Goal: Task Accomplishment & Management: Complete application form

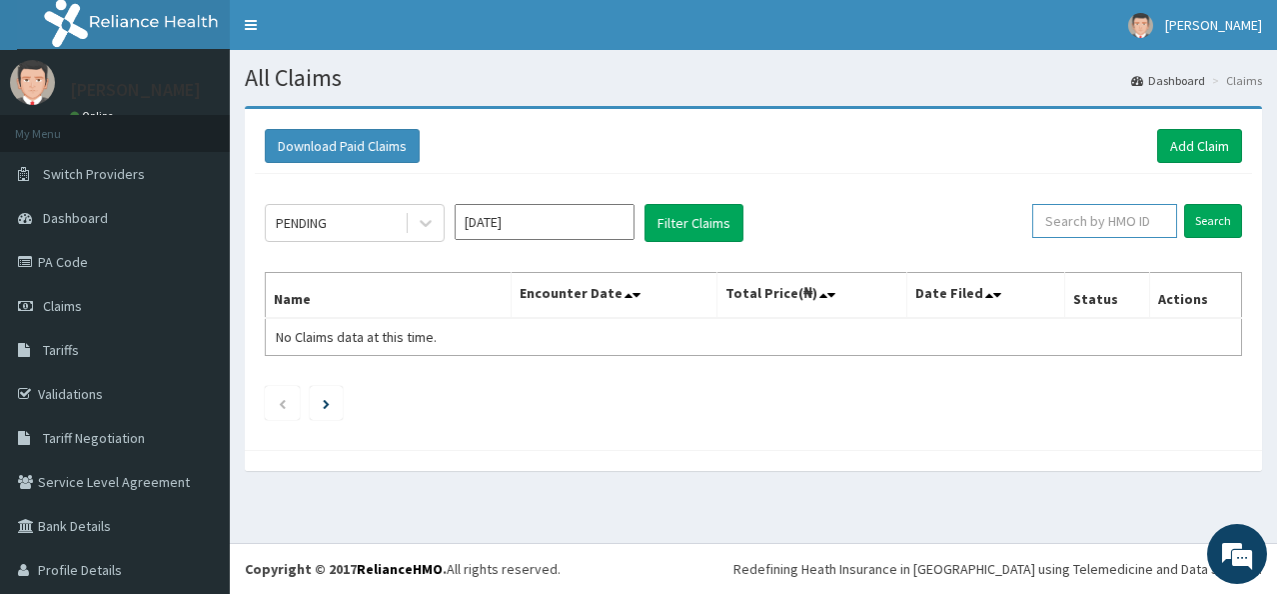
click at [1092, 221] on input "text" at bounding box center [1104, 221] width 145 height 34
click at [86, 255] on link "PA Code" at bounding box center [115, 262] width 230 height 44
click at [1091, 230] on input "text" at bounding box center [1104, 221] width 145 height 34
paste input "NBC/10739/B"
type input "NBC/10739/B"
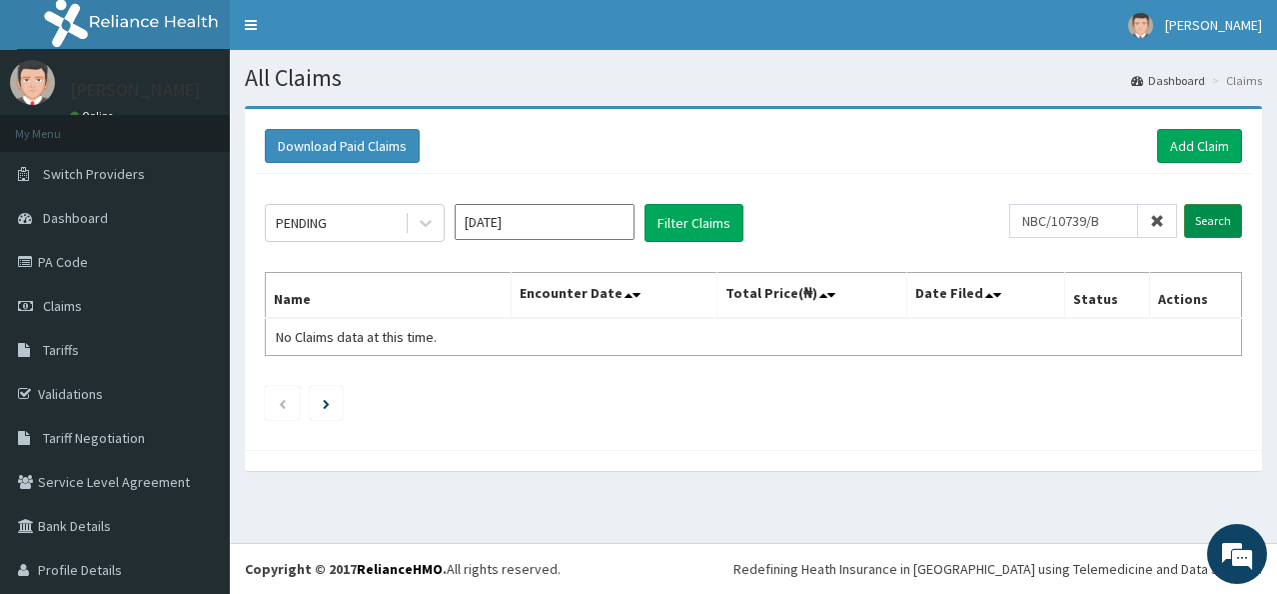
click at [1194, 212] on input "Search" at bounding box center [1213, 221] width 58 height 34
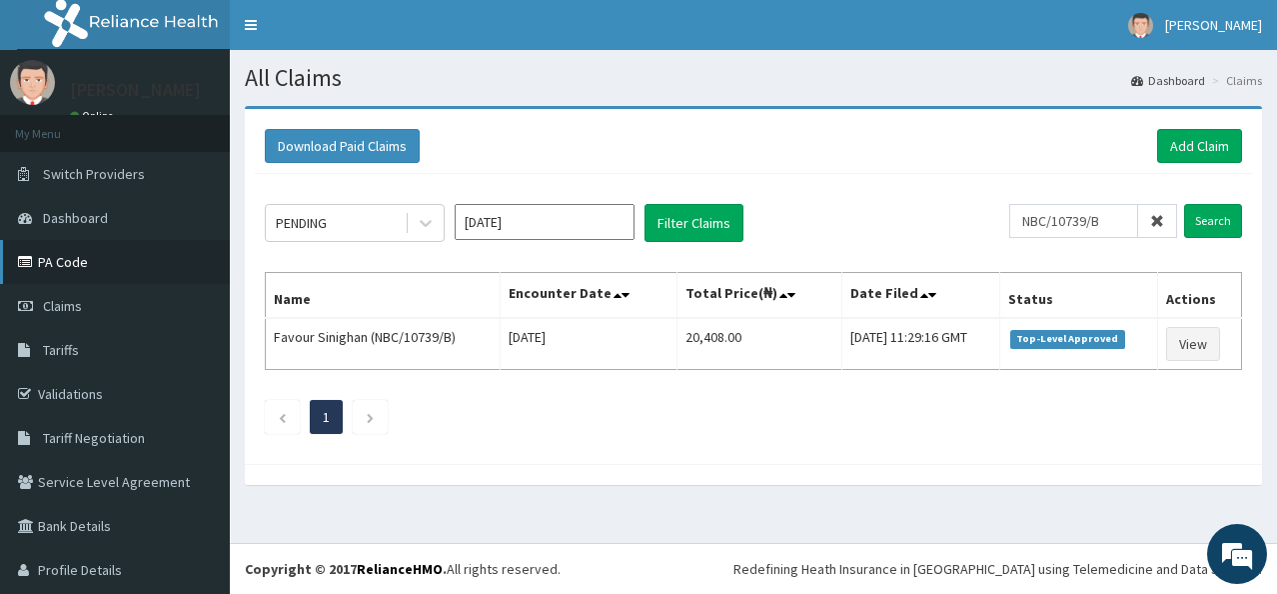
click at [98, 250] on link "PA Code" at bounding box center [115, 262] width 230 height 44
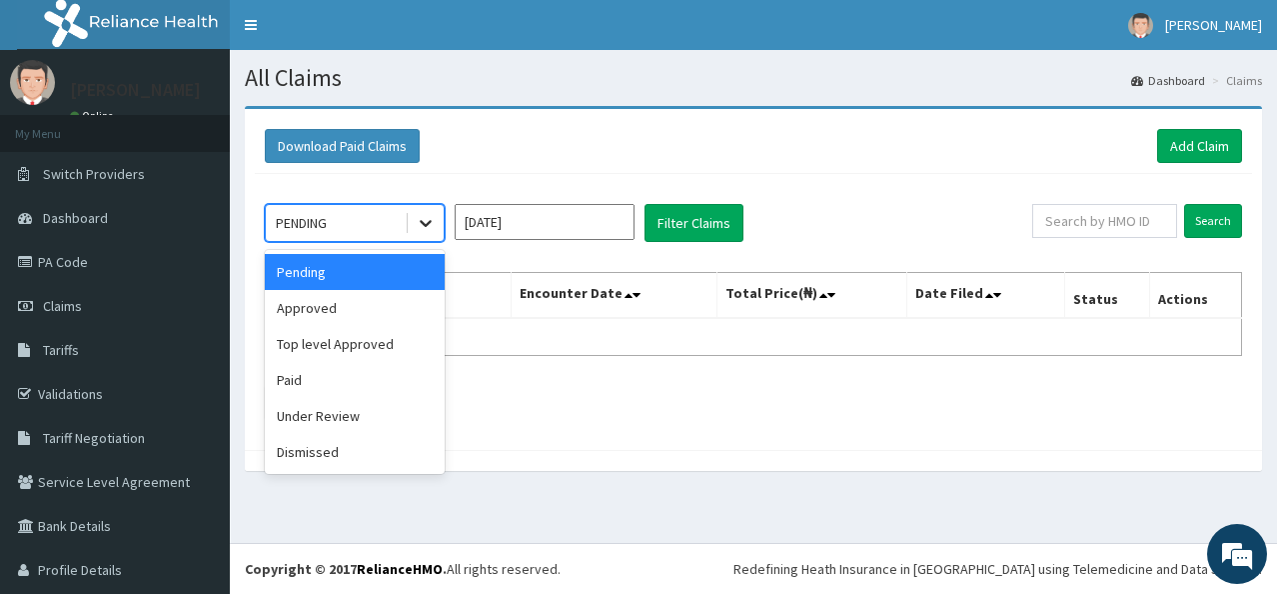
click at [422, 221] on icon at bounding box center [426, 224] width 12 height 7
click at [379, 333] on div "Top level Approved" at bounding box center [355, 344] width 180 height 36
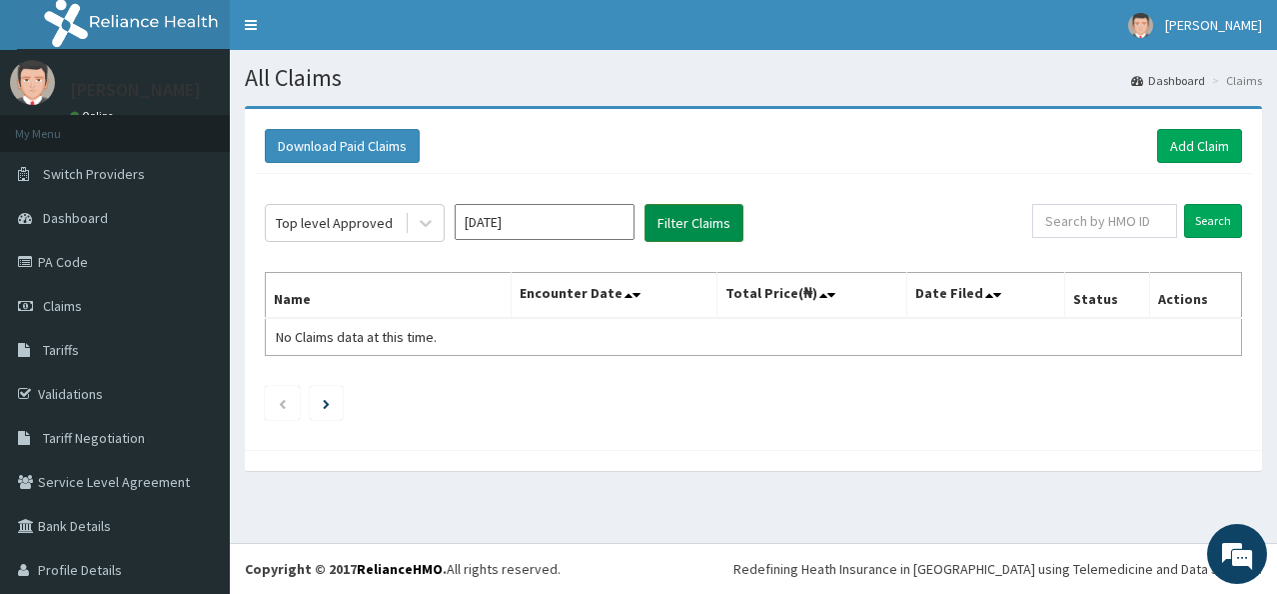
click at [674, 233] on button "Filter Claims" at bounding box center [694, 223] width 99 height 38
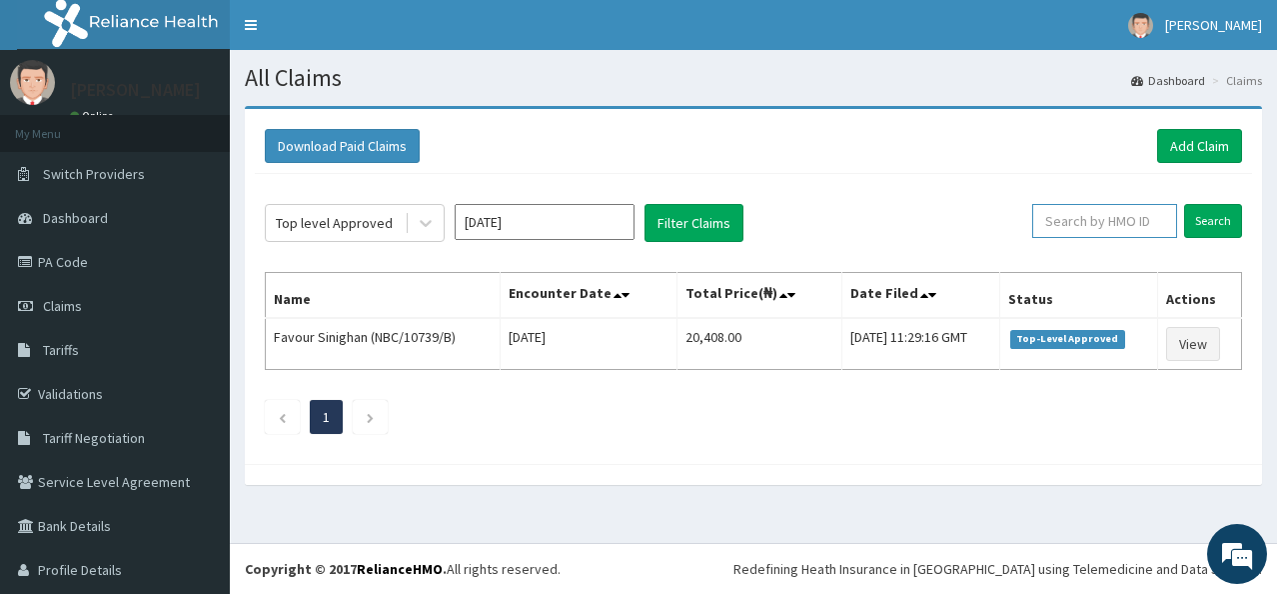
click at [1065, 220] on input "text" at bounding box center [1104, 221] width 145 height 34
paste input "NBC/10739/B"
type input "NBC/10739/B"
click at [1184, 231] on input "Search" at bounding box center [1213, 221] width 58 height 34
click at [1178, 140] on link "Add Claim" at bounding box center [1199, 146] width 85 height 34
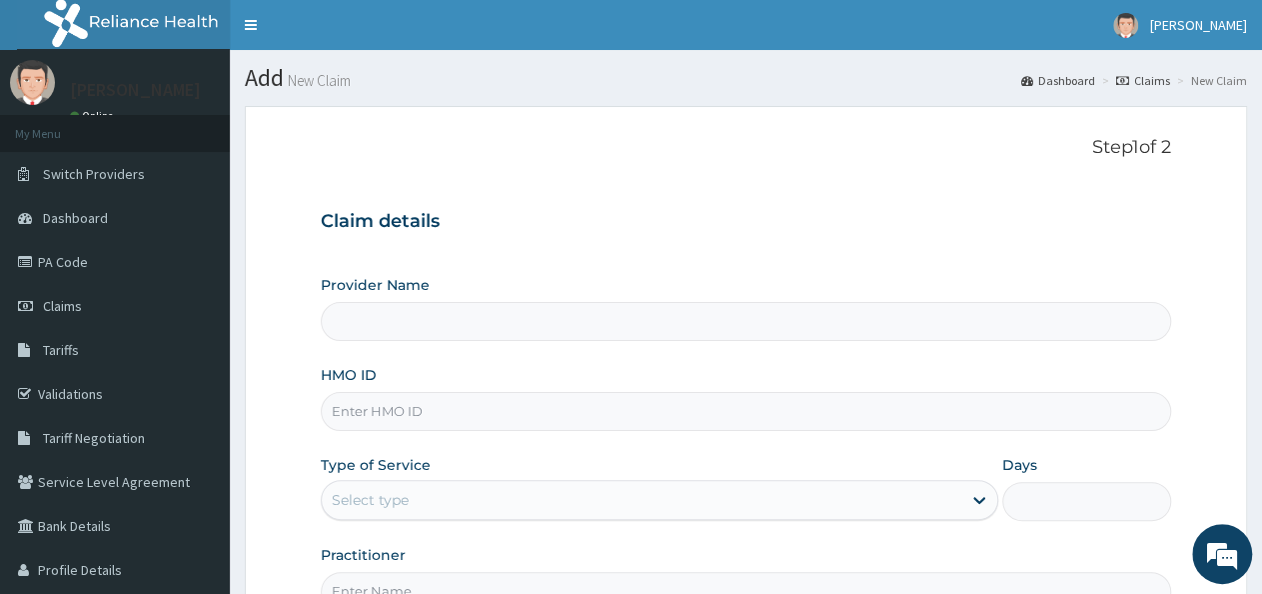
type input "Ethereal Healthcare Ltd"
click at [422, 405] on input "HMO ID" at bounding box center [746, 411] width 850 height 39
type input "NBC/10739/B"
click at [521, 509] on div "Select type" at bounding box center [641, 500] width 639 height 32
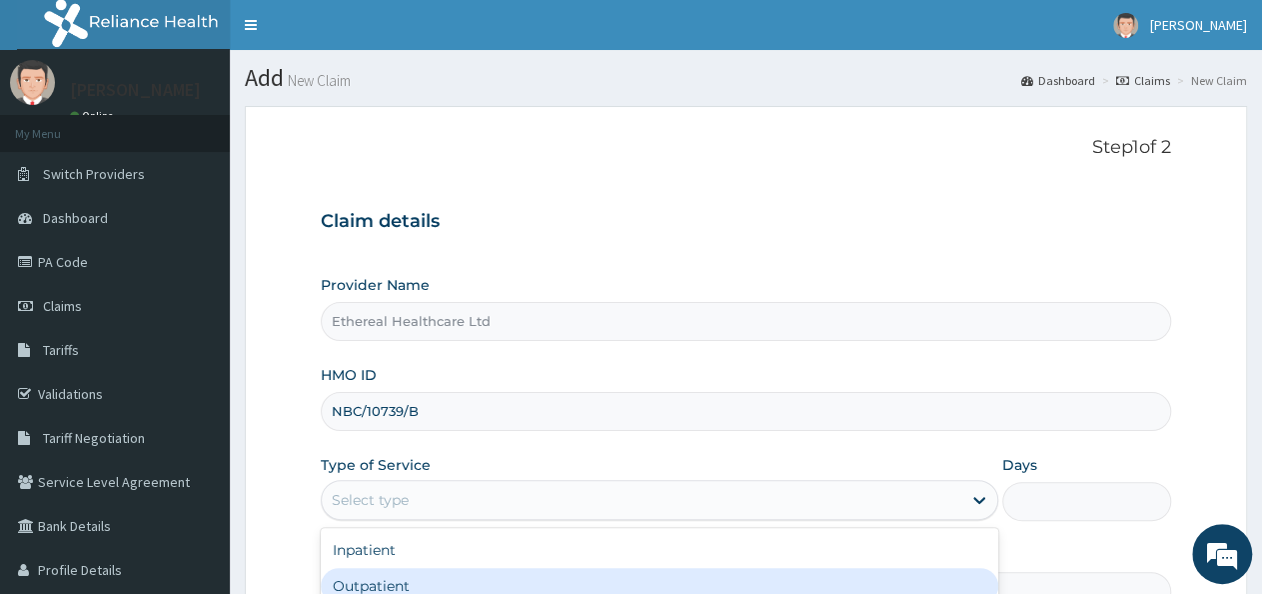
click at [495, 577] on div "Outpatient" at bounding box center [659, 586] width 677 height 36
type input "1"
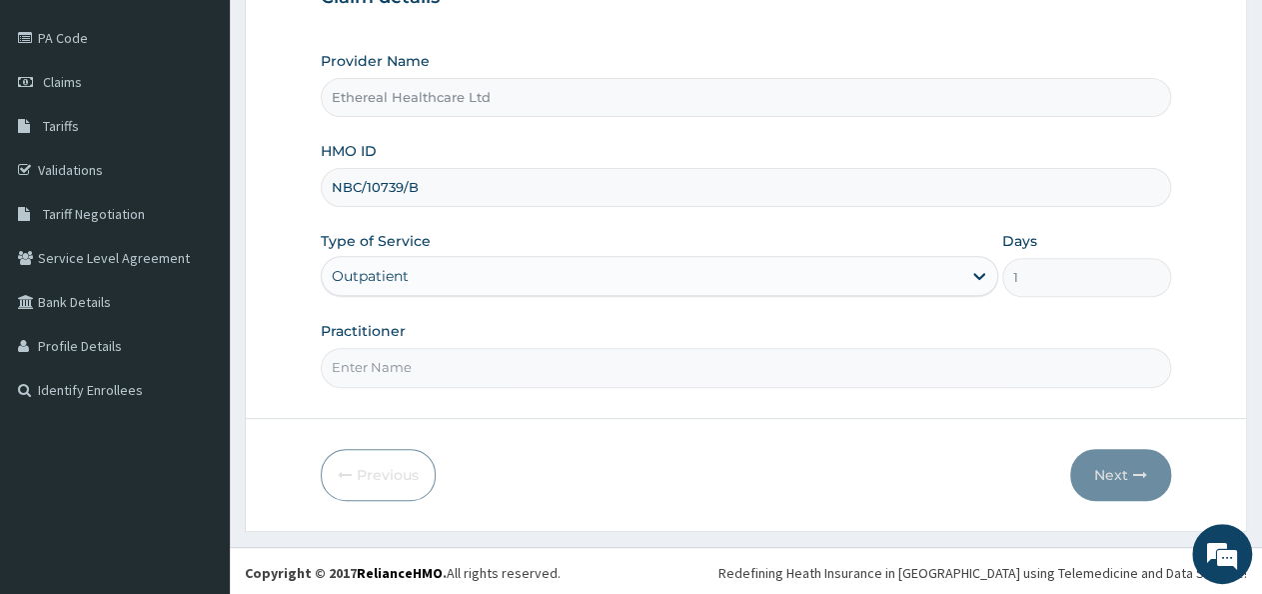
click at [540, 383] on input "Practitioner" at bounding box center [746, 367] width 850 height 39
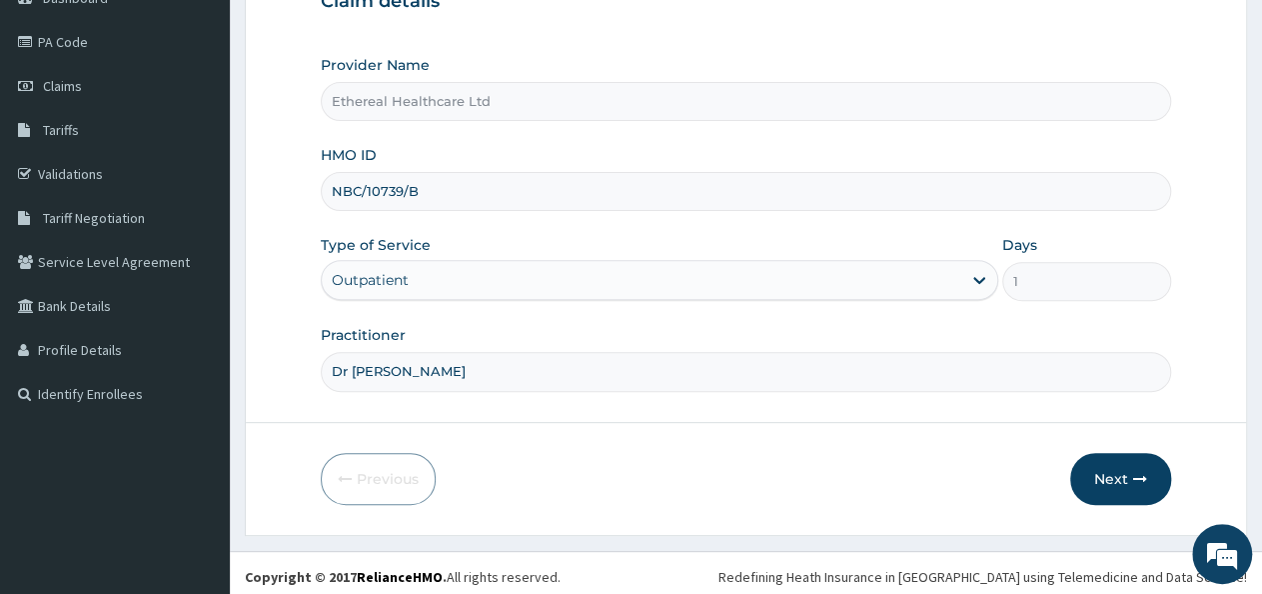
scroll to position [224, 0]
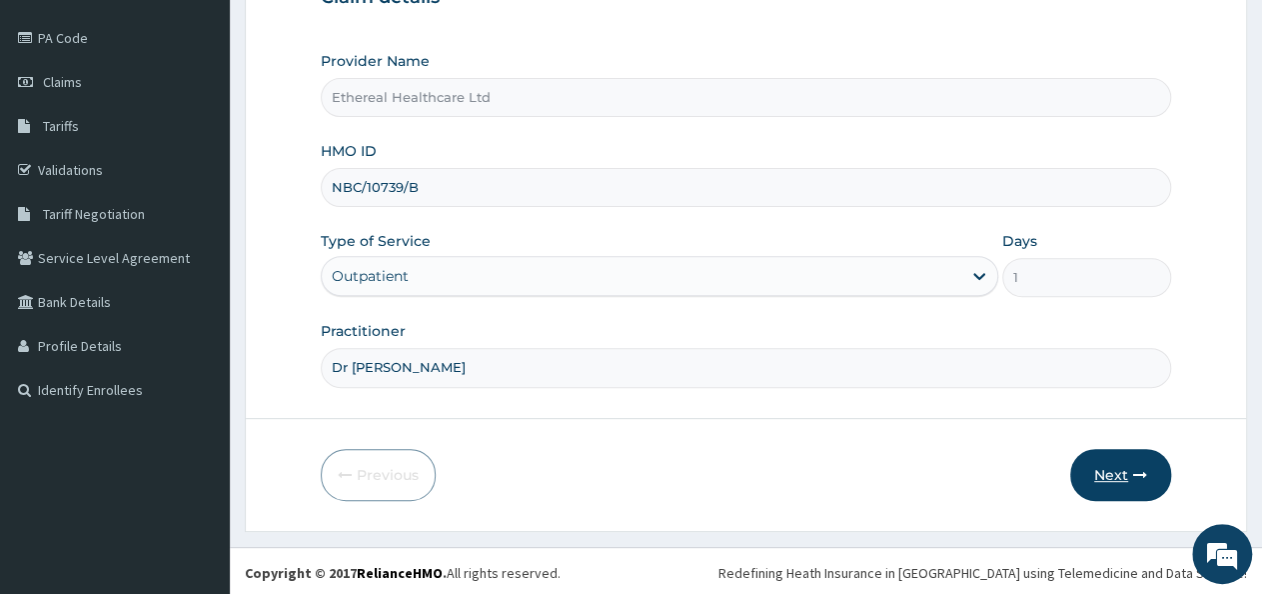
type input "Dr Dim"
click at [1119, 462] on button "Next" at bounding box center [1120, 475] width 101 height 52
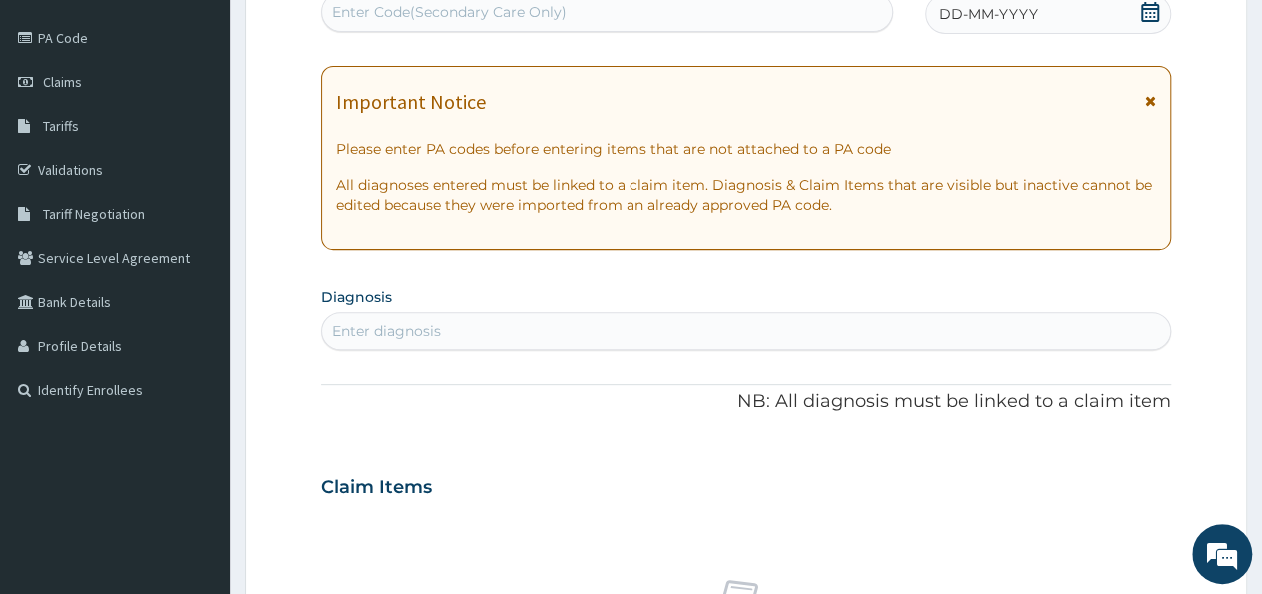
click at [899, 345] on div "Enter diagnosis" at bounding box center [746, 331] width 848 height 32
type input "Malaria"
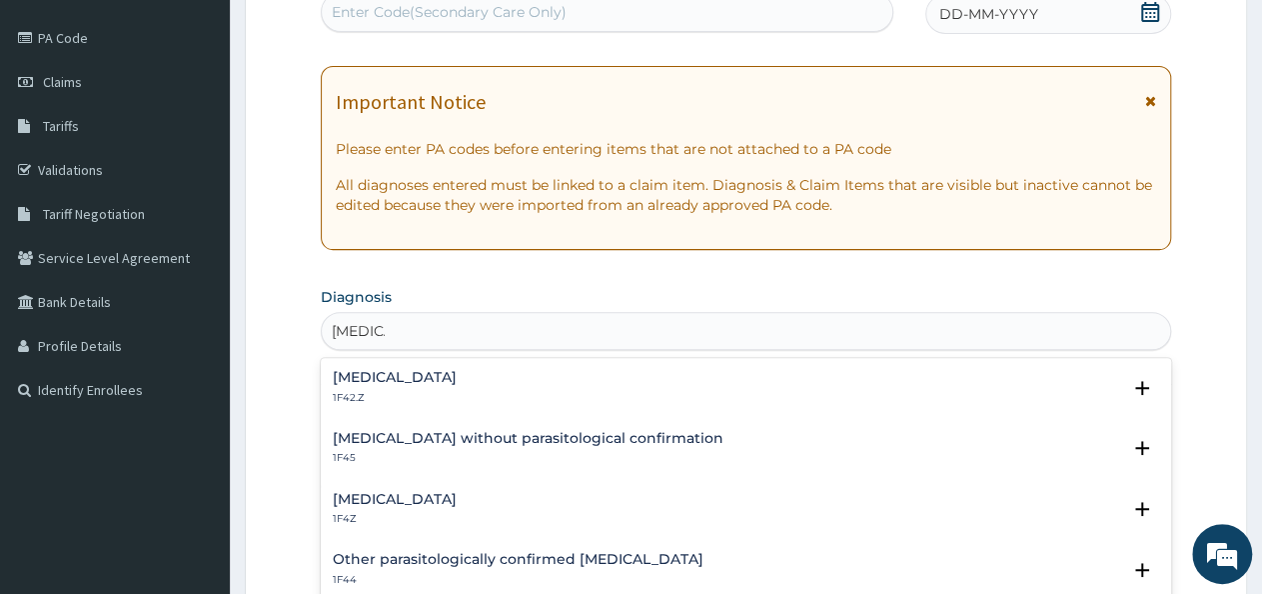
click at [457, 501] on h4 "Malaria, unspecified" at bounding box center [395, 499] width 124 height 15
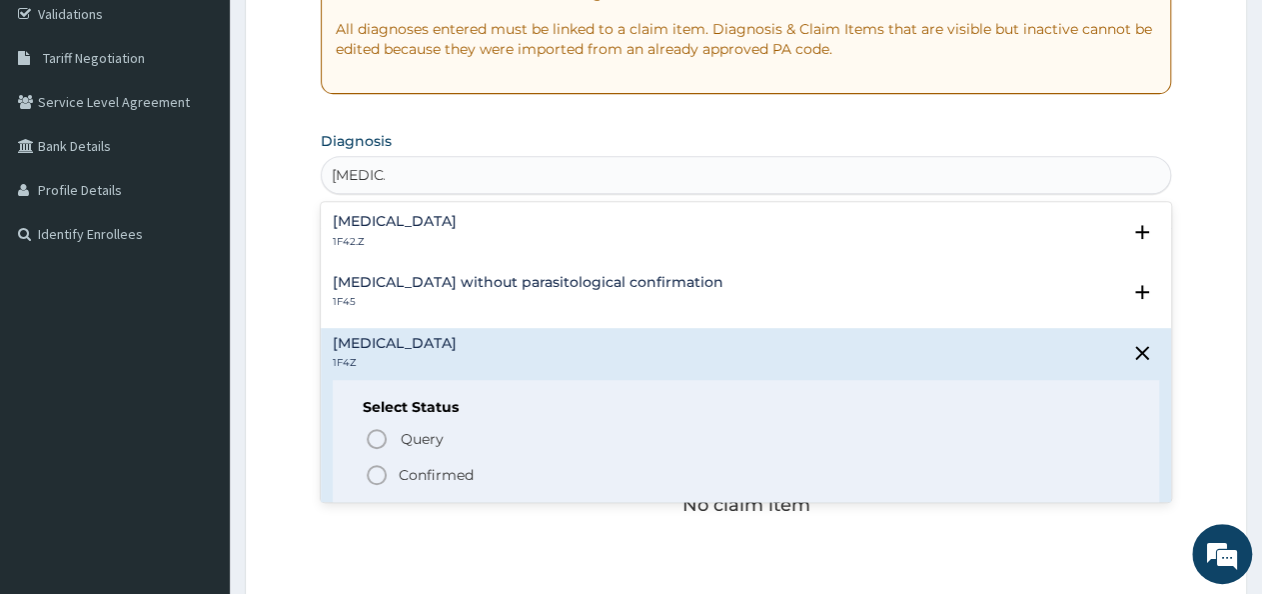
scroll to position [397, 0]
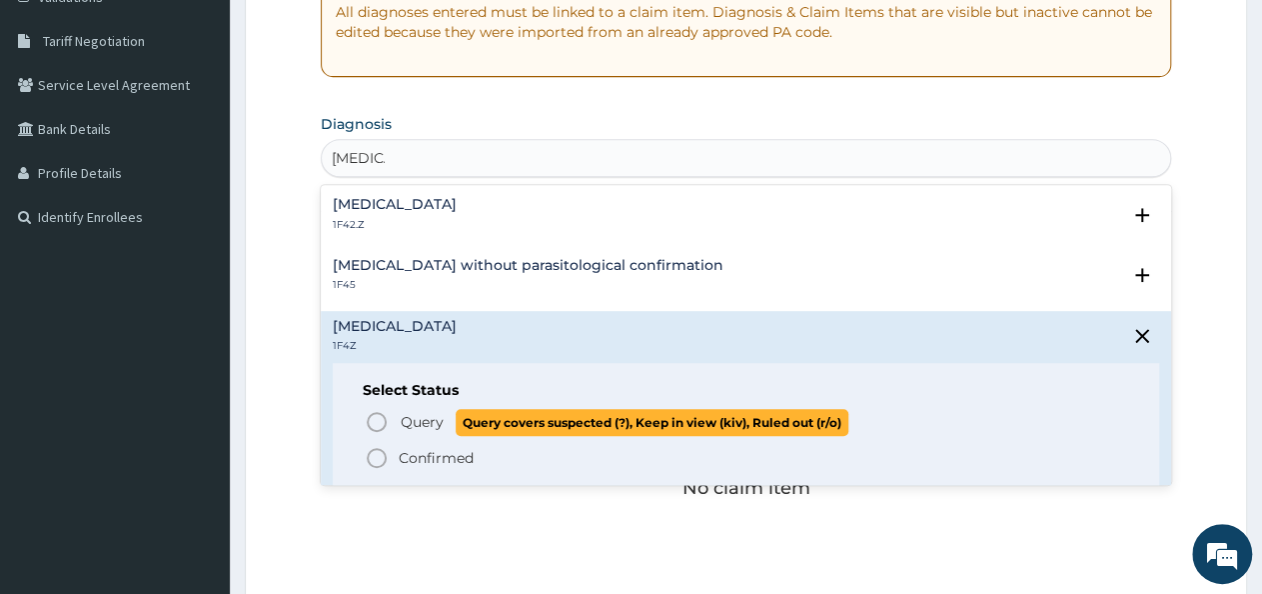
click at [373, 418] on icon "status option query" at bounding box center [377, 422] width 24 height 24
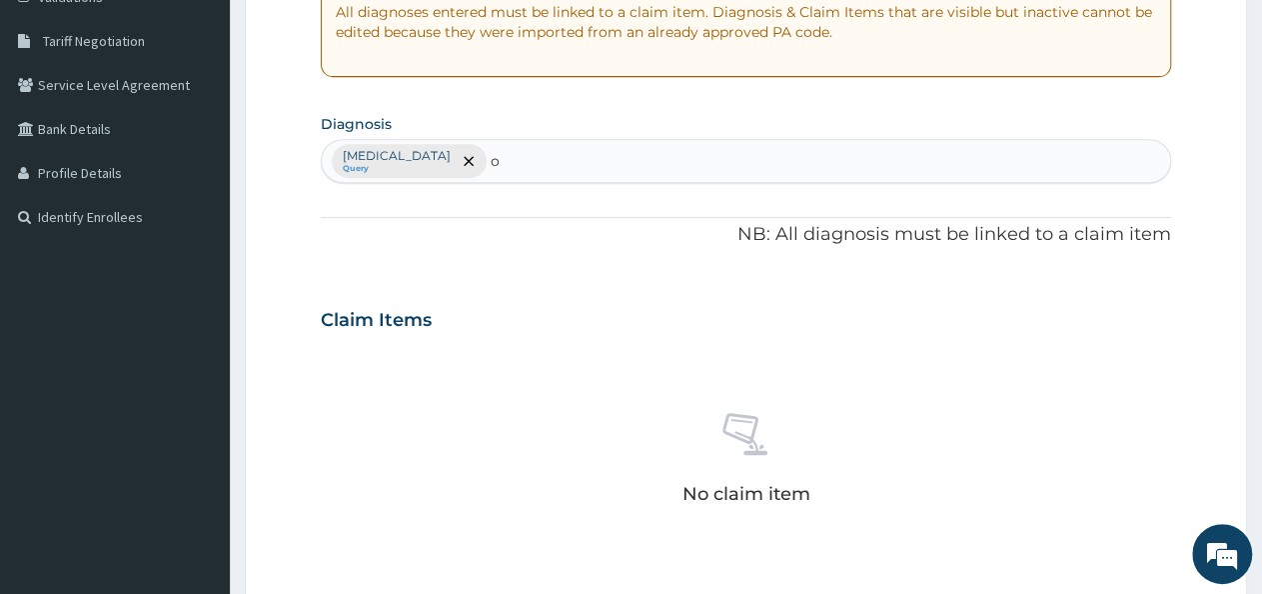
drag, startPoint x: 512, startPoint y: 159, endPoint x: 646, endPoint y: 15, distance: 196.6
click at [646, 15] on div "PA Code / Prescription Code Enter Code(Secondary Care Only) Encounter Date DD-M…" at bounding box center [746, 314] width 850 height 1040
type input "o"
paste input "o"
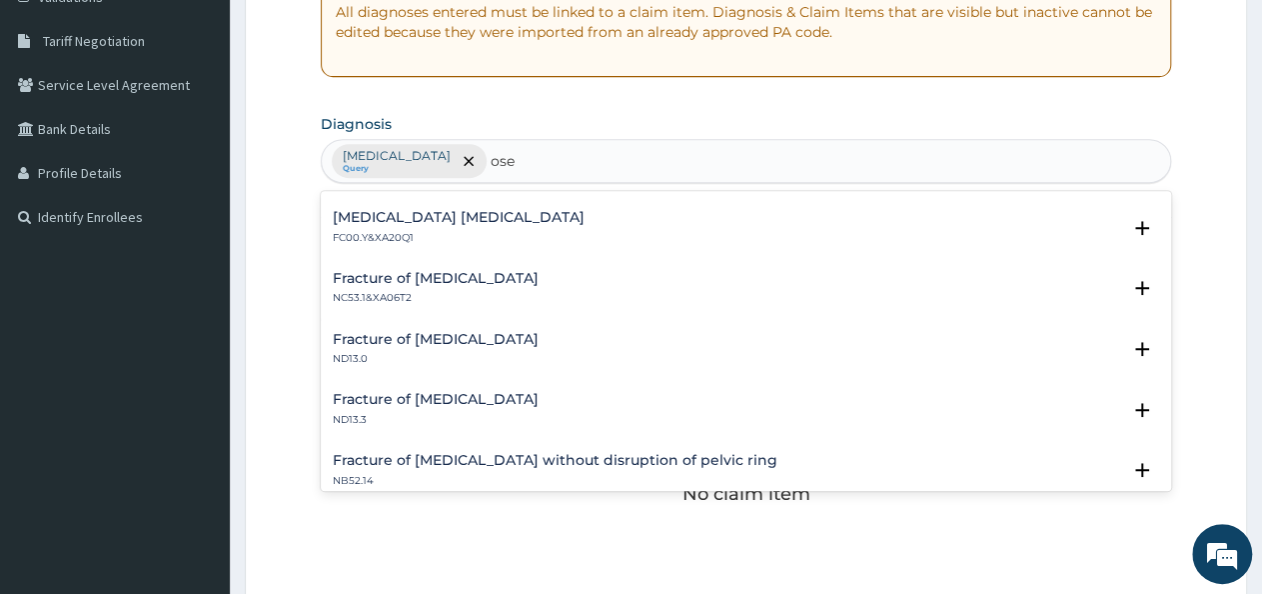
scroll to position [74, 0]
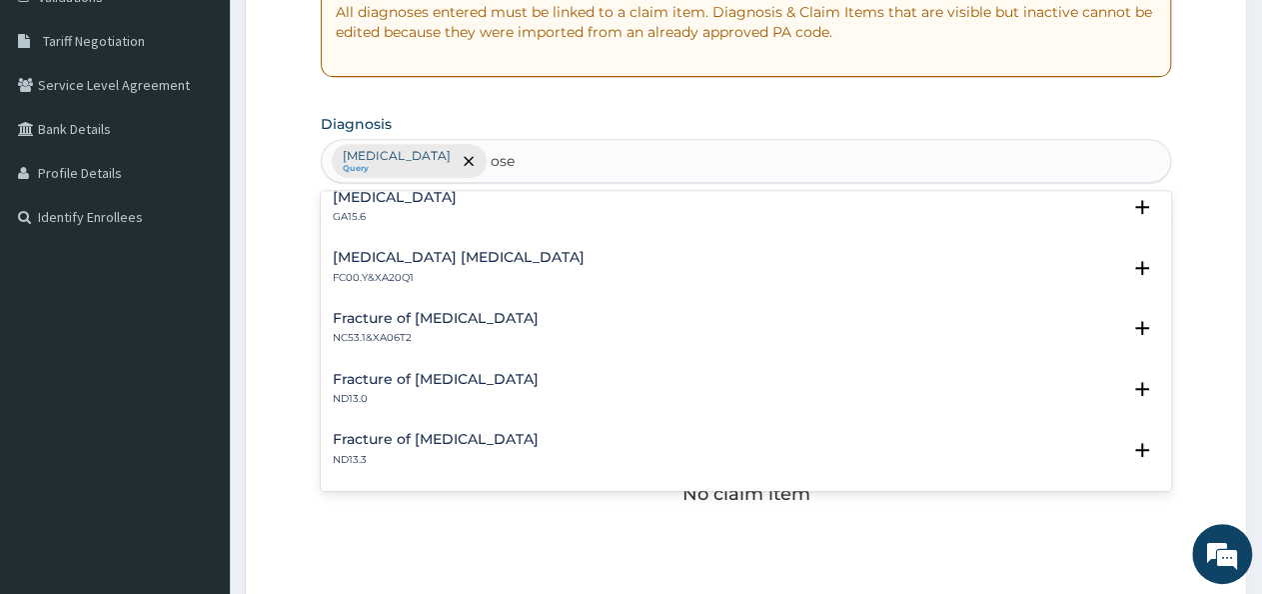
type input "ose"
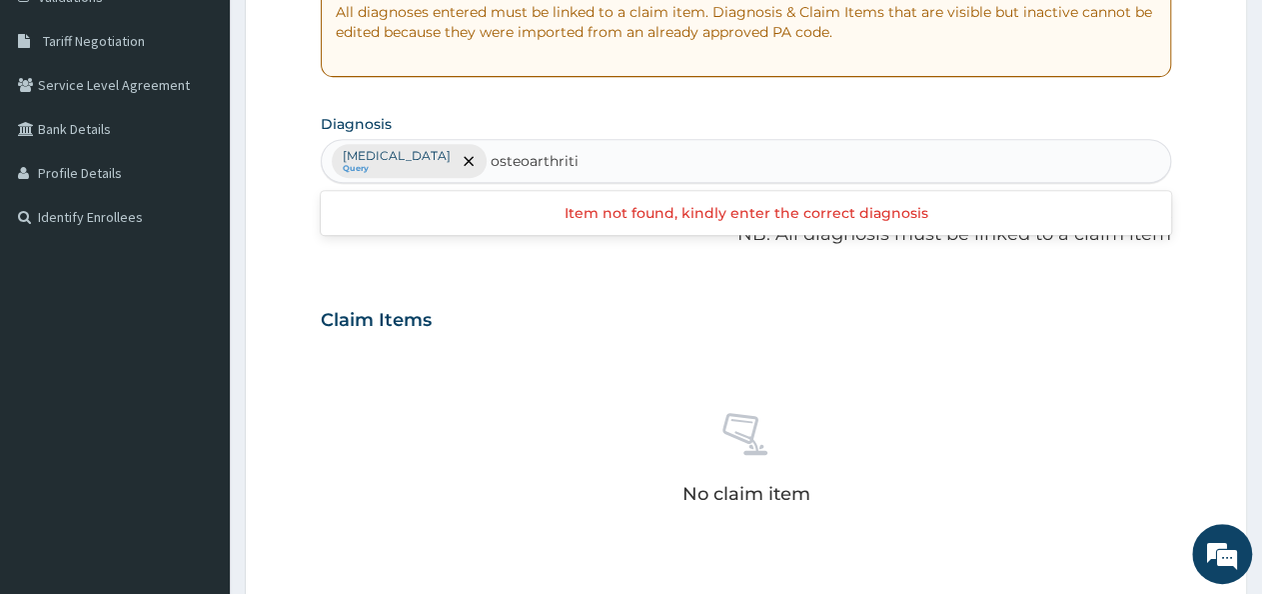
type input "osteoarthritis"
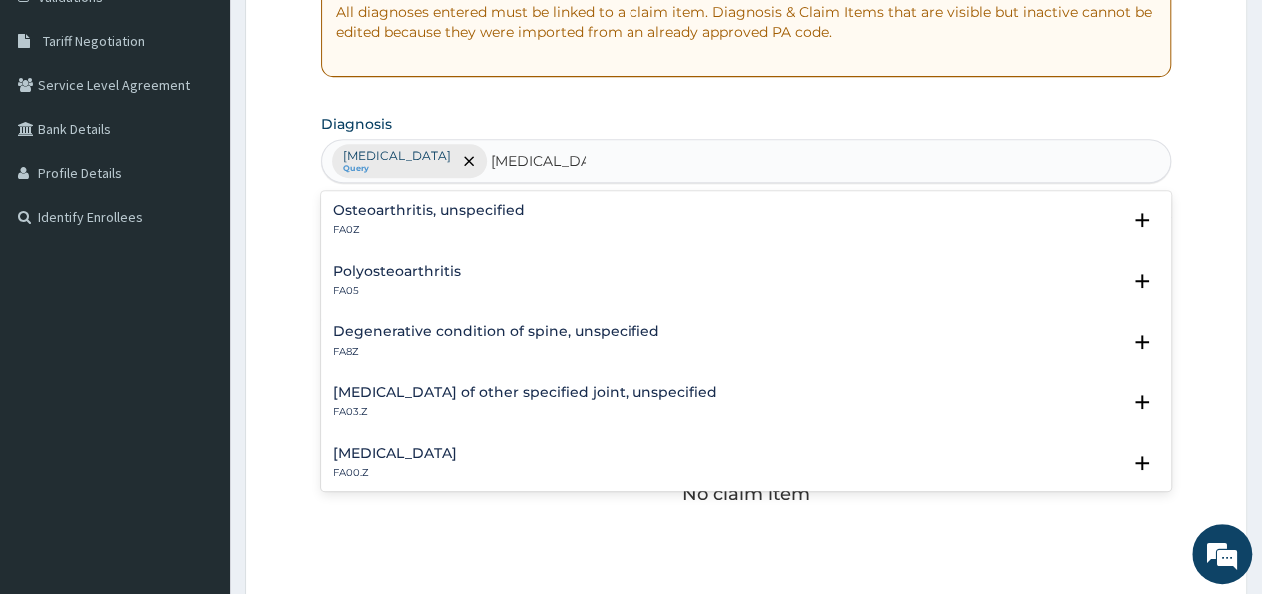
click at [467, 217] on h4 "Osteoarthritis, unspecified" at bounding box center [429, 210] width 192 height 15
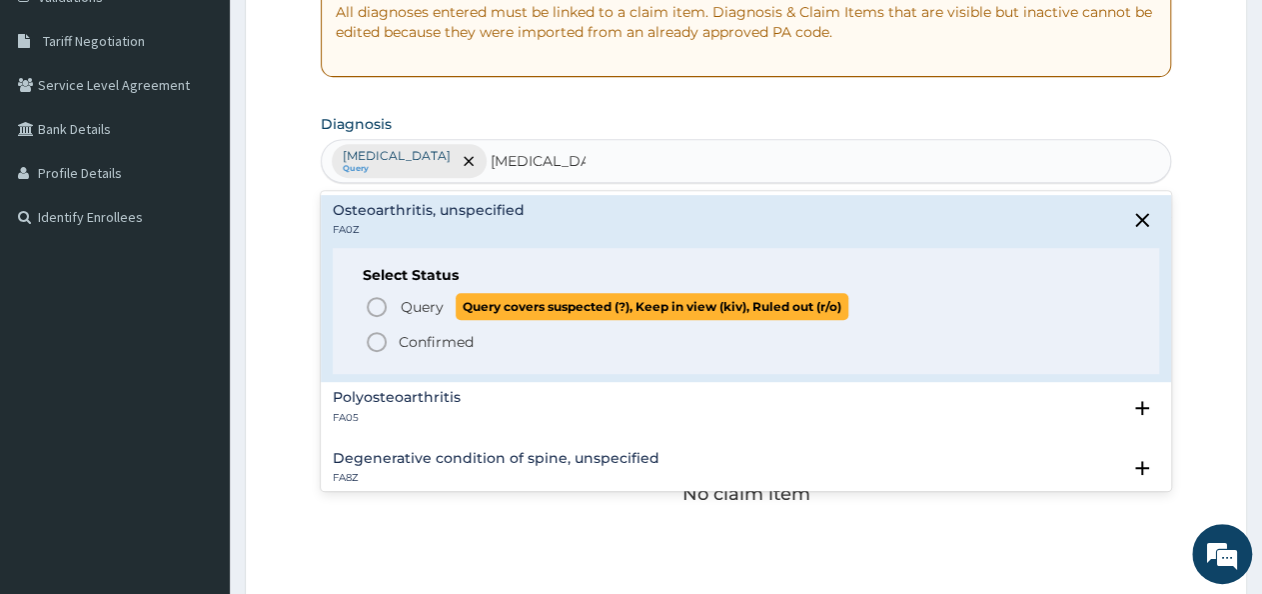
click at [430, 307] on span "Query" at bounding box center [422, 307] width 43 height 20
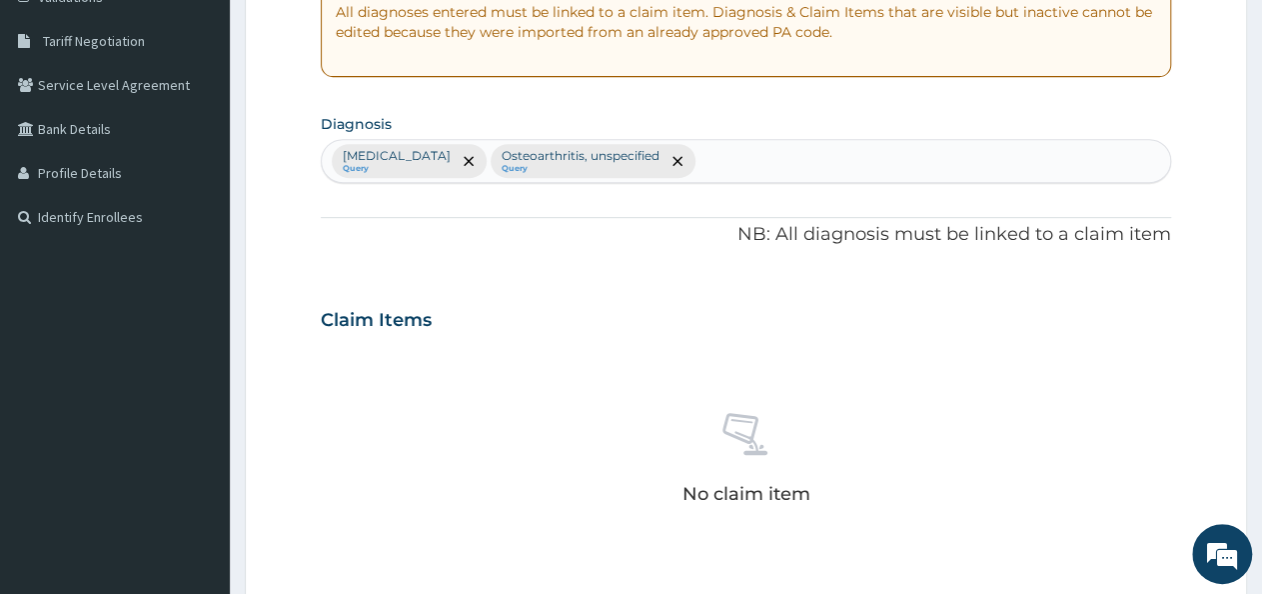
scroll to position [843, 0]
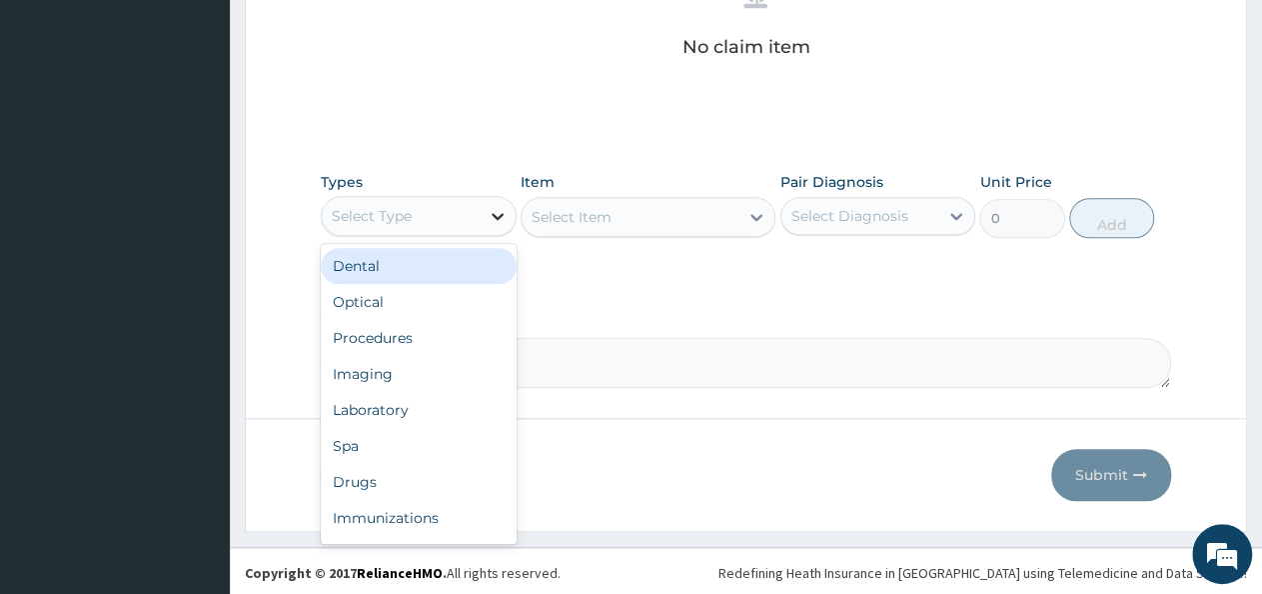
click at [498, 198] on div at bounding box center [498, 216] width 36 height 36
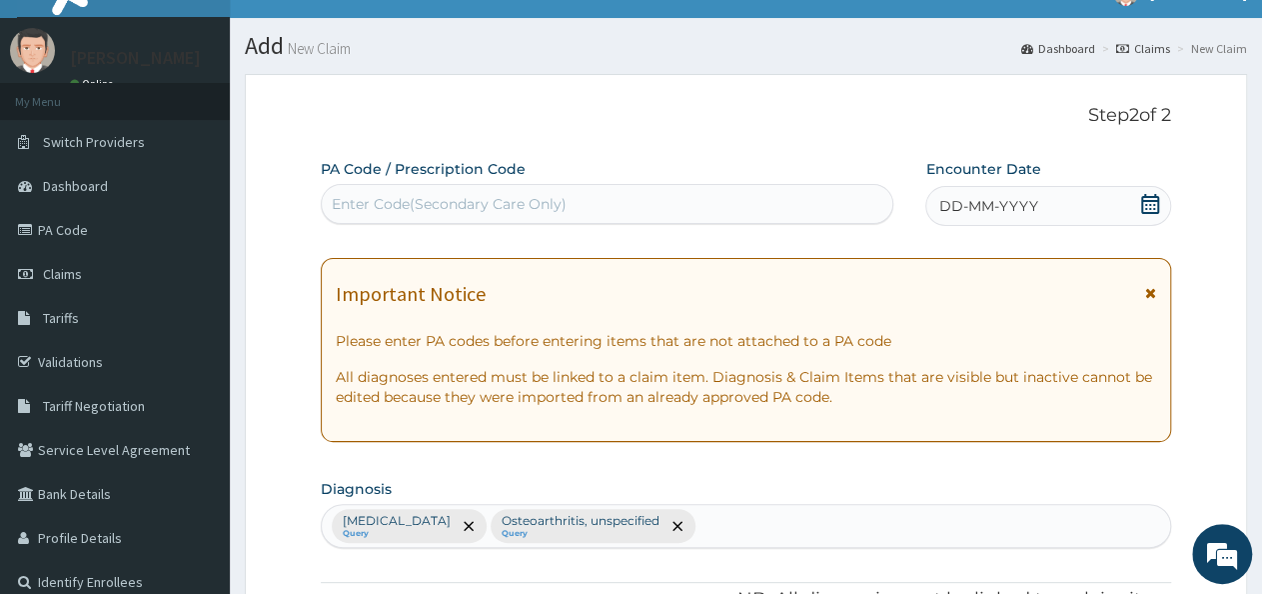
scroll to position [0, 0]
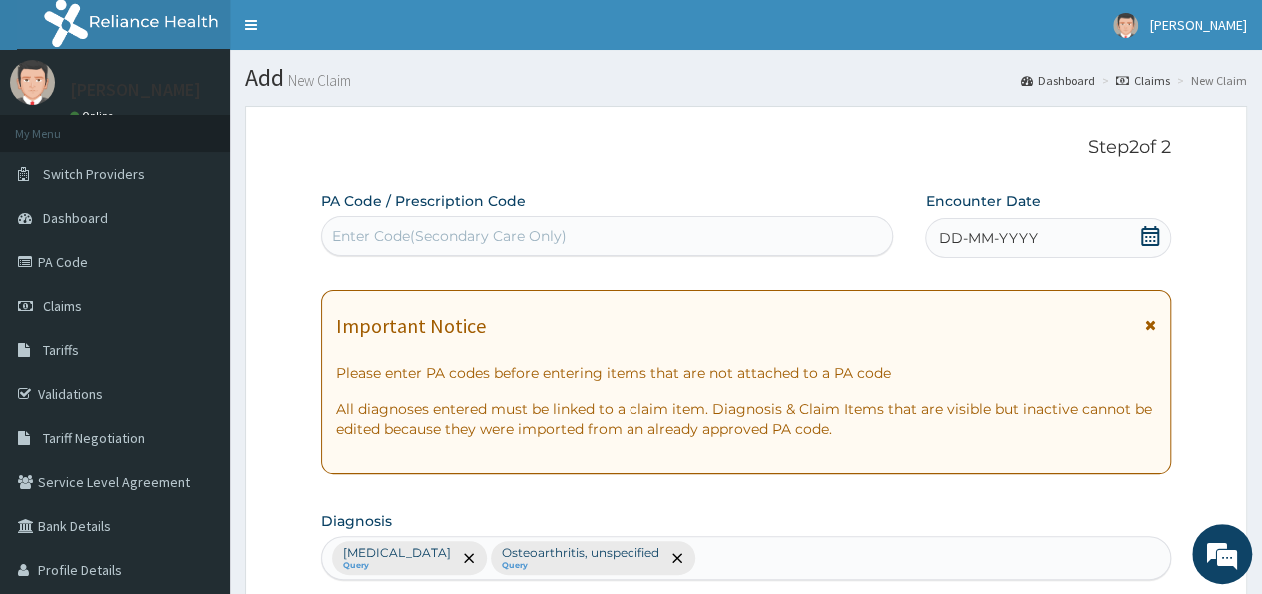
click at [758, 221] on div "Enter Code(Secondary Care Only)" at bounding box center [607, 236] width 571 height 32
click at [609, 238] on div "Enter Code(Secondary Care Only)" at bounding box center [607, 236] width 571 height 32
paste input "PA/79A9FB"
type input "PA/79A9FB"
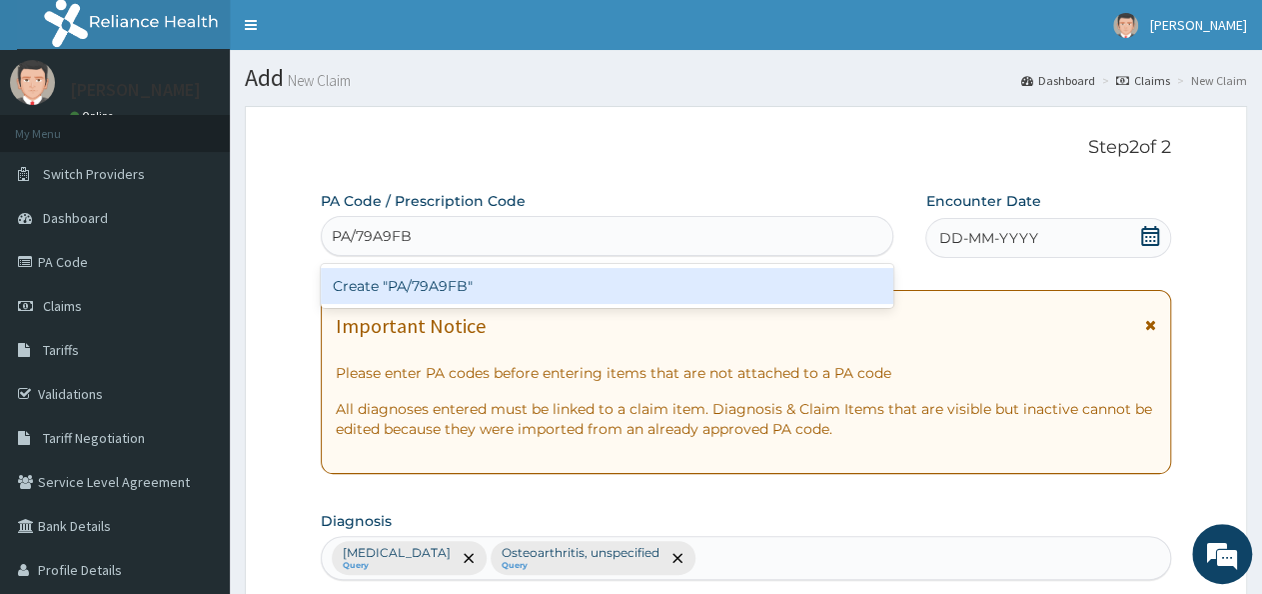
click at [600, 289] on div "Create "PA/79A9FB"" at bounding box center [607, 286] width 573 height 36
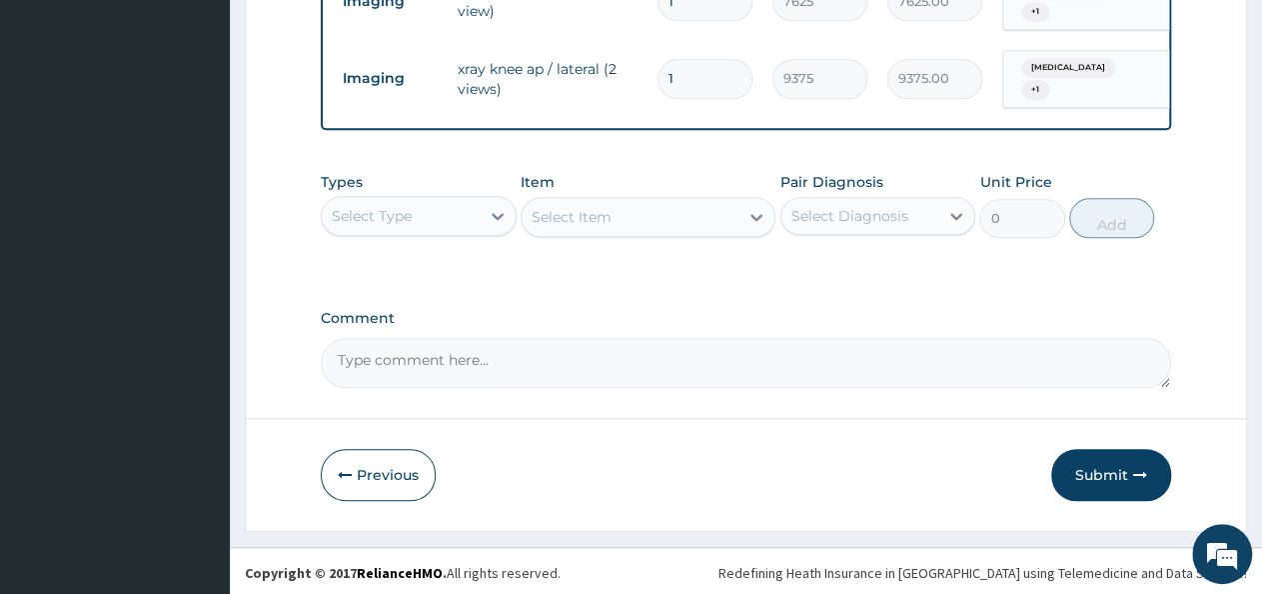
scroll to position [841, 0]
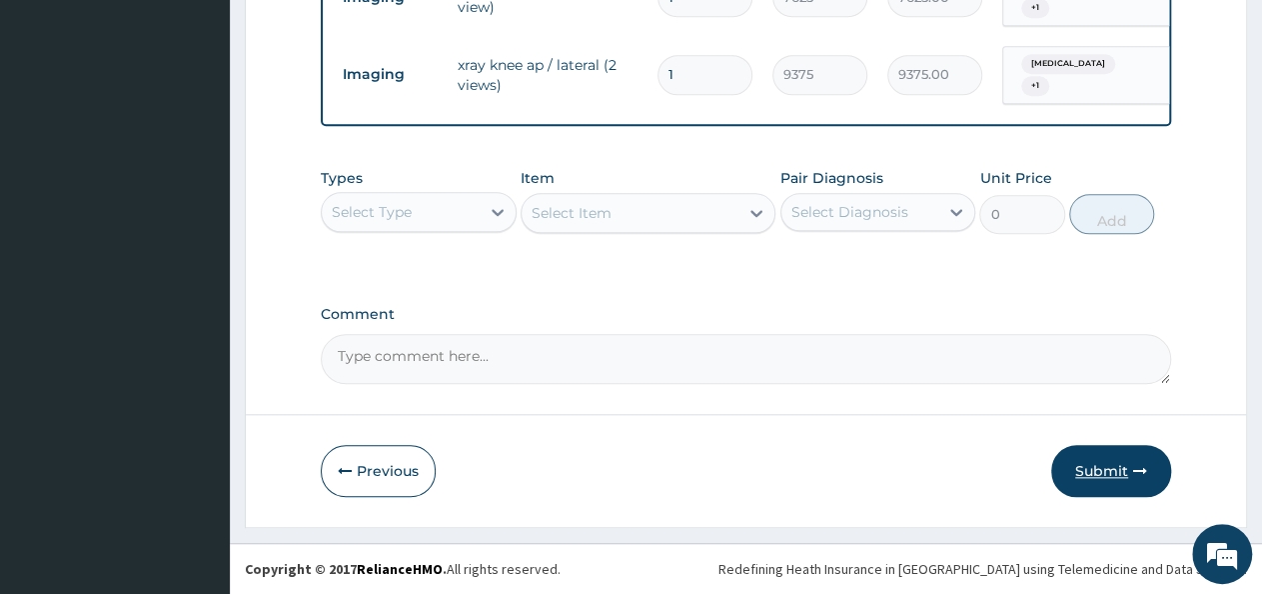
click at [1121, 465] on button "Submit" at bounding box center [1111, 471] width 120 height 52
click at [1101, 473] on button "Submit" at bounding box center [1111, 471] width 120 height 52
click at [1098, 473] on button "Submit" at bounding box center [1111, 471] width 120 height 52
click at [1075, 480] on button "Submit" at bounding box center [1111, 471] width 120 height 52
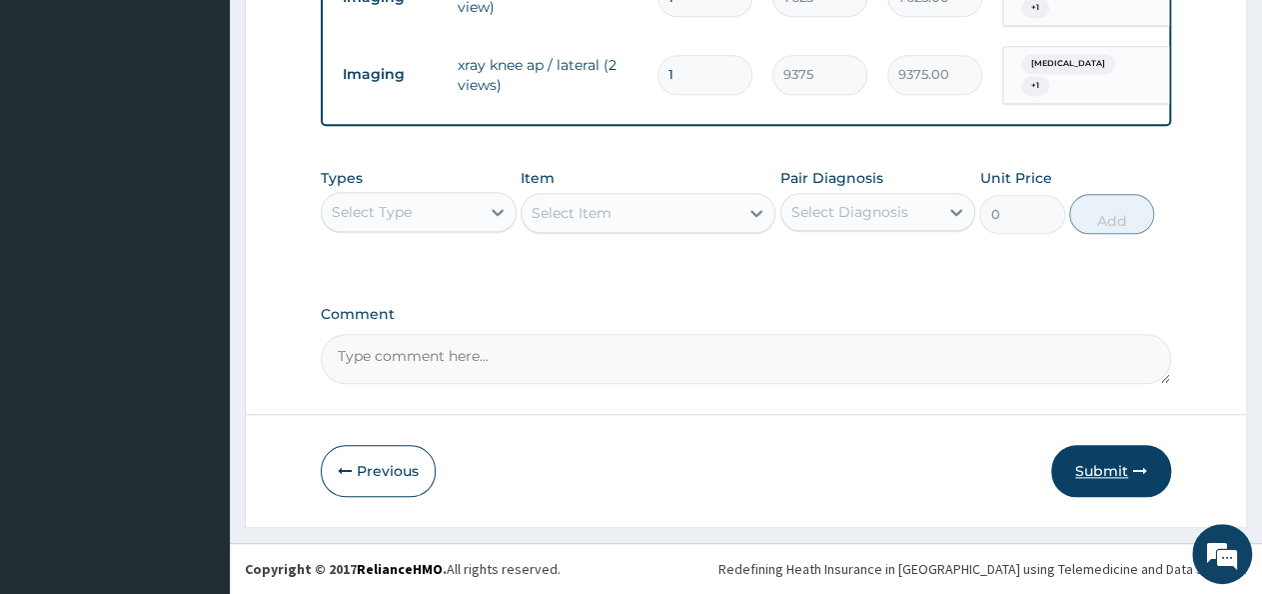
click at [1075, 480] on button "Submit" at bounding box center [1111, 471] width 120 height 52
click at [1092, 474] on button "Submit" at bounding box center [1111, 471] width 120 height 52
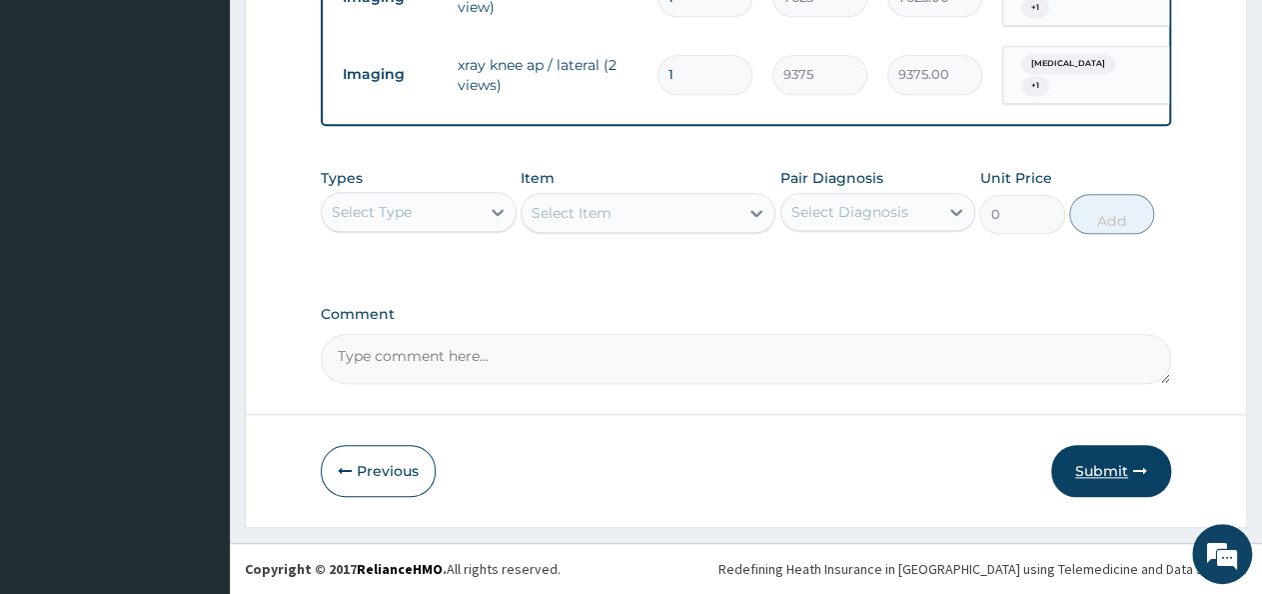
click at [1092, 474] on button "Submit" at bounding box center [1111, 471] width 120 height 52
drag, startPoint x: 1092, startPoint y: 474, endPoint x: 1207, endPoint y: 200, distance: 297.0
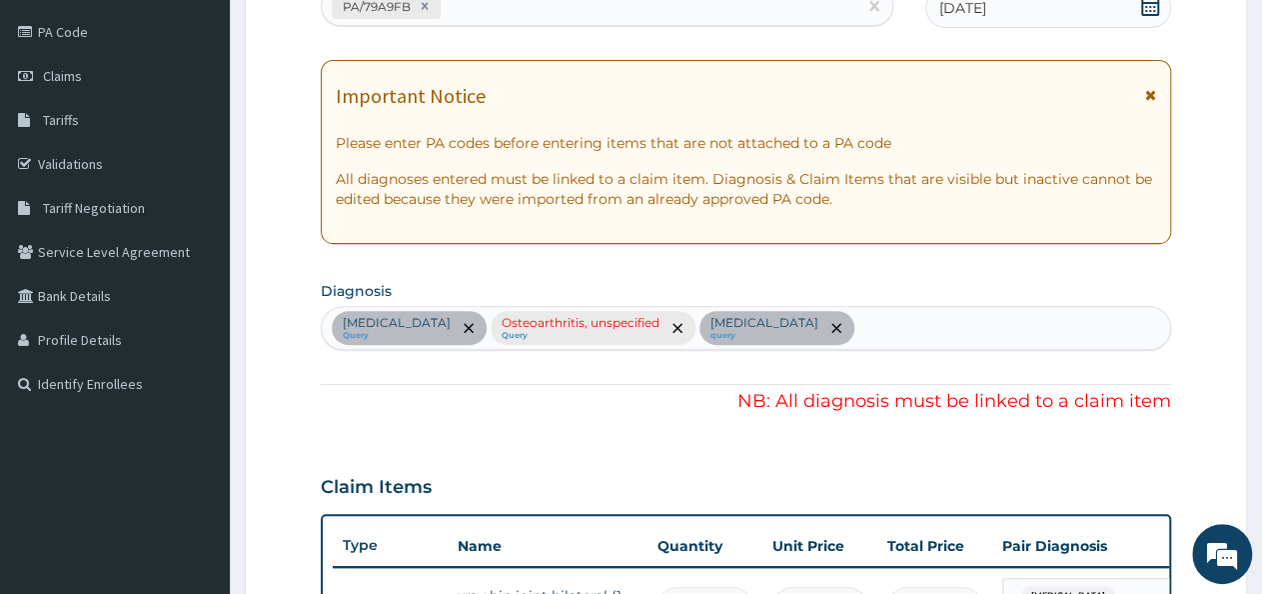
scroll to position [216, 0]
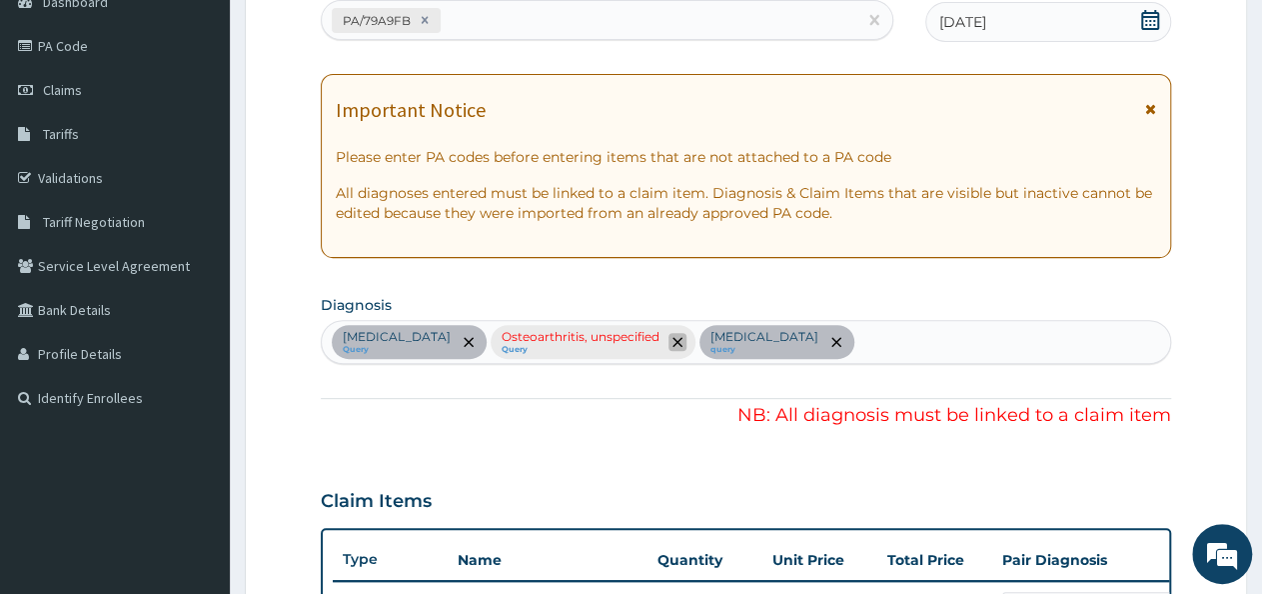
click at [683, 339] on icon "remove selection option" at bounding box center [678, 342] width 10 height 10
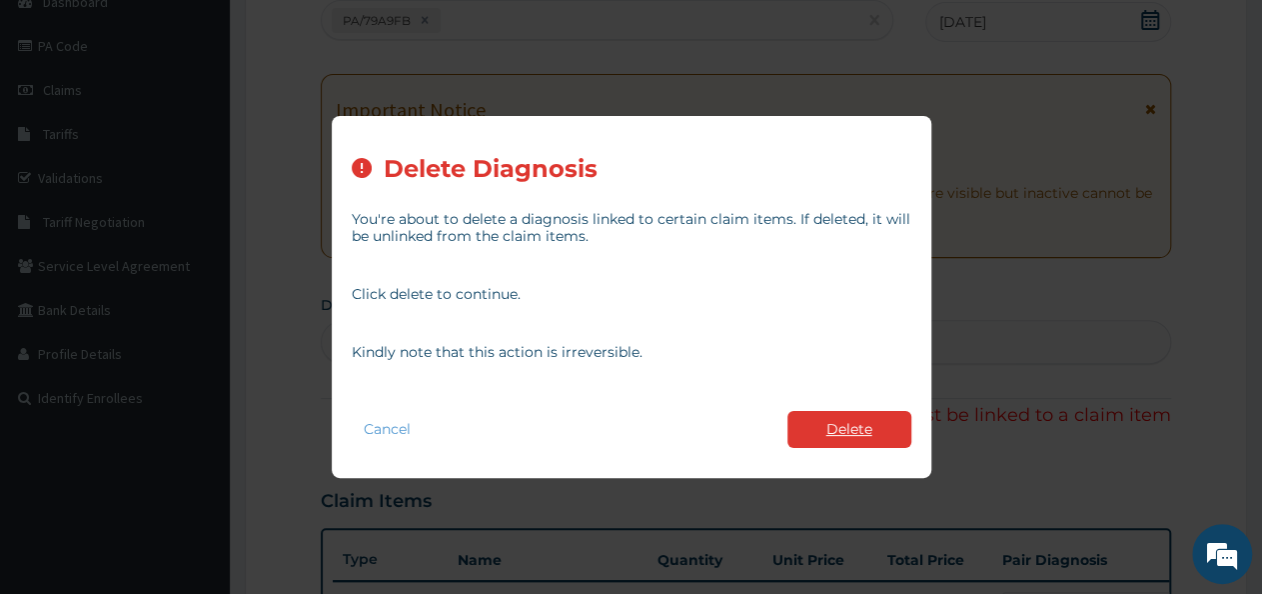
click at [854, 440] on button "Delete" at bounding box center [850, 429] width 124 height 37
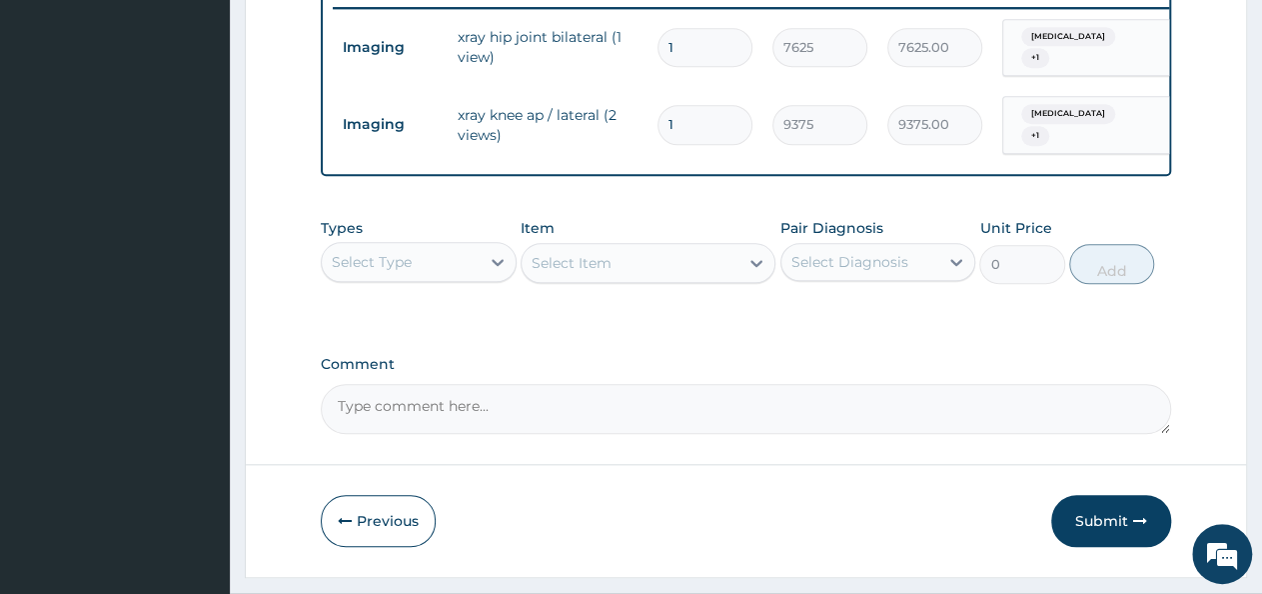
scroll to position [841, 0]
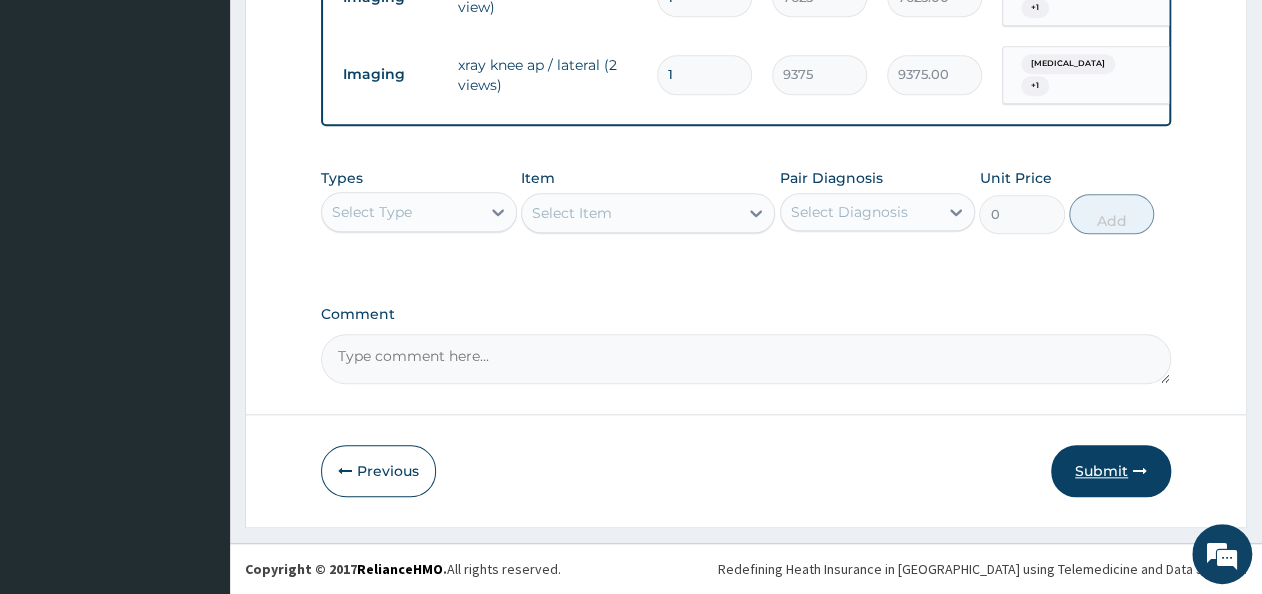
click at [1112, 473] on button "Submit" at bounding box center [1111, 471] width 120 height 52
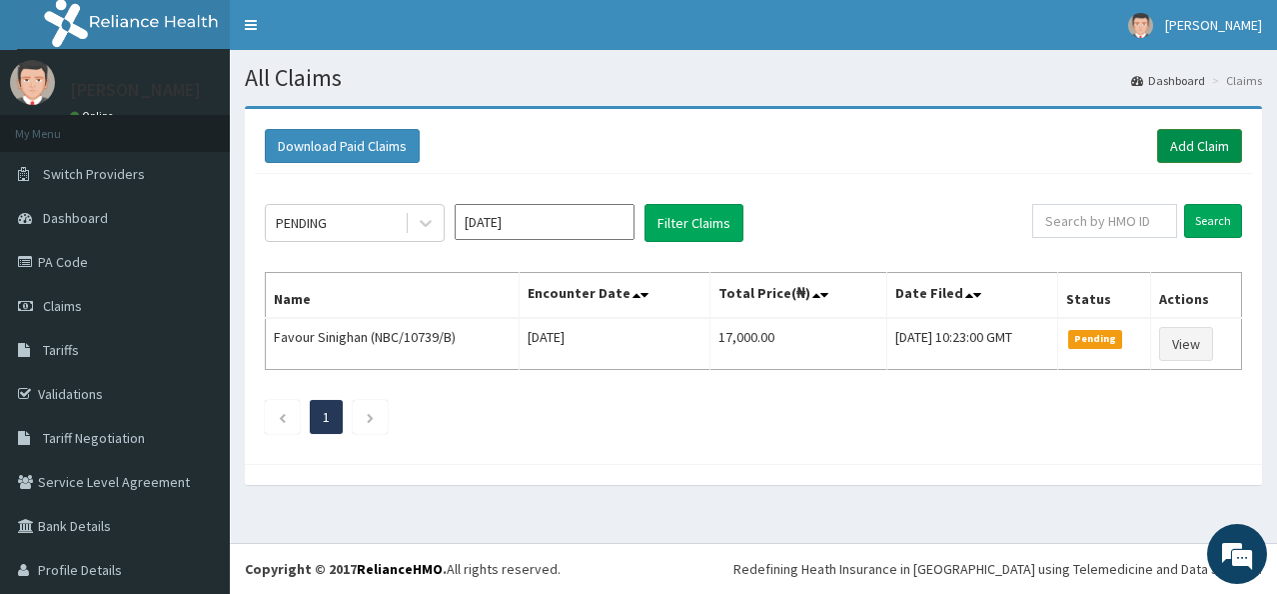
click at [1163, 155] on link "Add Claim" at bounding box center [1199, 146] width 85 height 34
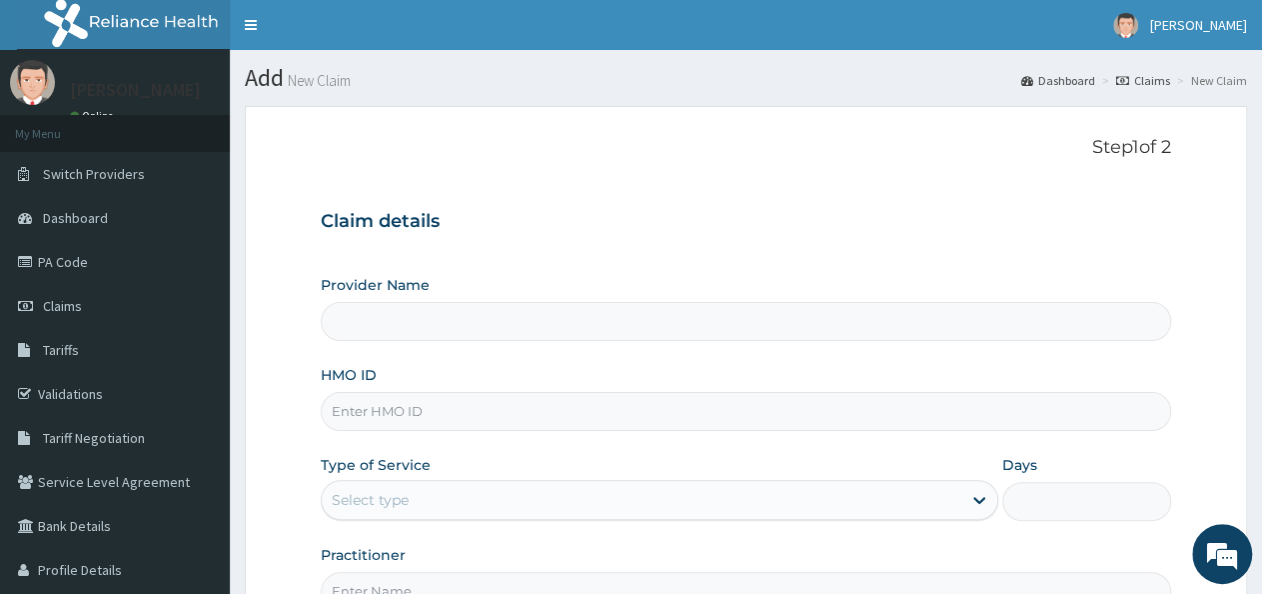
click at [532, 418] on input "HMO ID" at bounding box center [746, 411] width 850 height 39
type input "Ethereal Healthcare Ltd"
type input "NBC/10739/B"
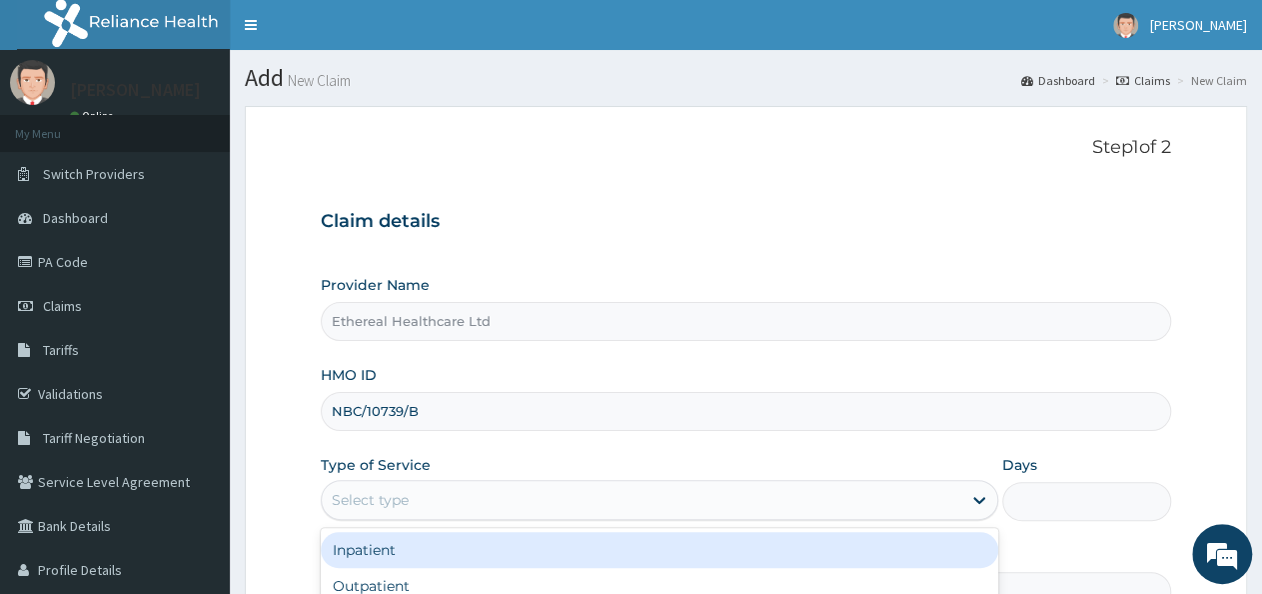
click at [550, 498] on div "Select type" at bounding box center [641, 500] width 639 height 32
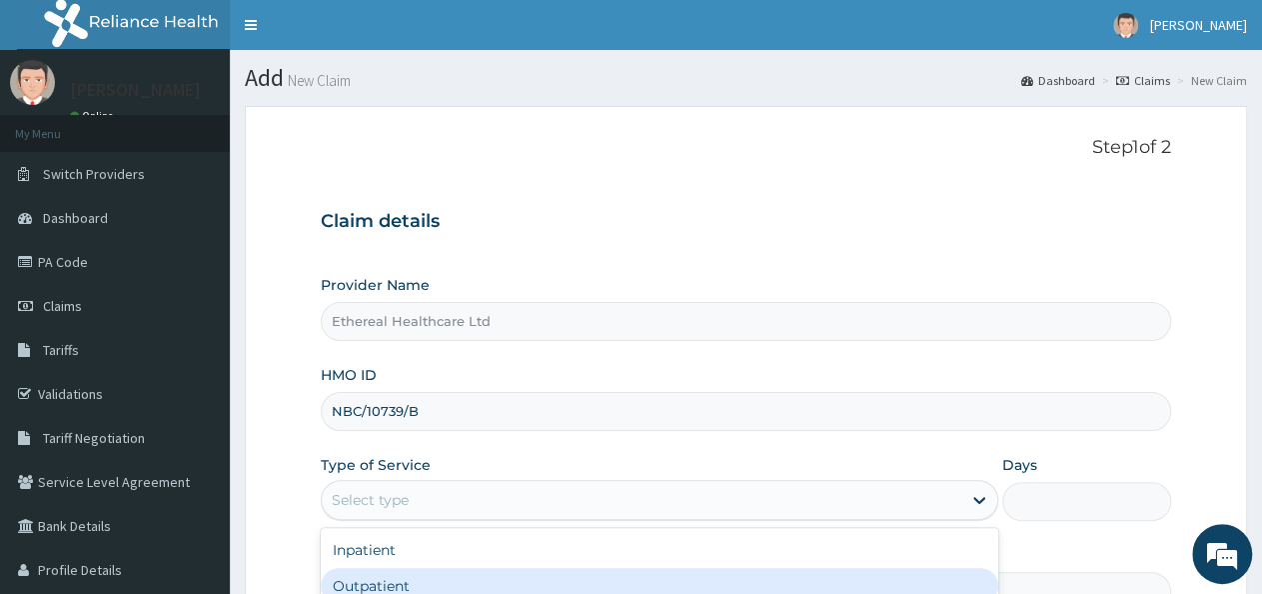
click at [511, 579] on div "Outpatient" at bounding box center [659, 586] width 677 height 36
type input "1"
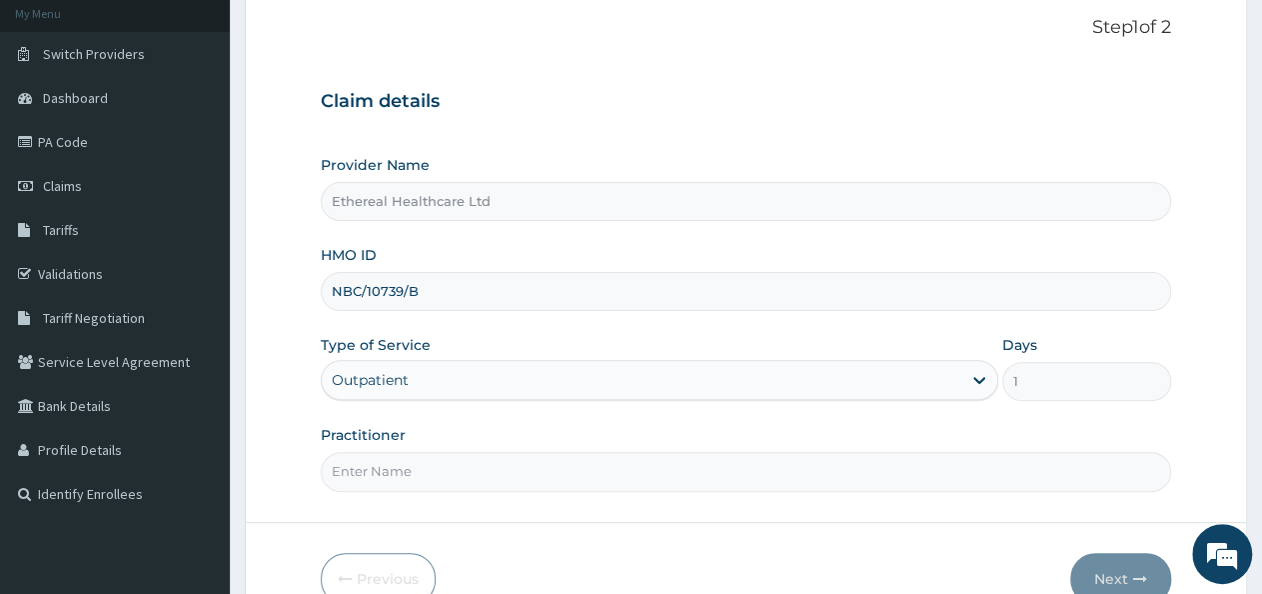
click at [750, 481] on input "Practitioner" at bounding box center [746, 471] width 850 height 39
type input "Dr Dim"
click at [1082, 560] on button "Next" at bounding box center [1120, 579] width 101 height 52
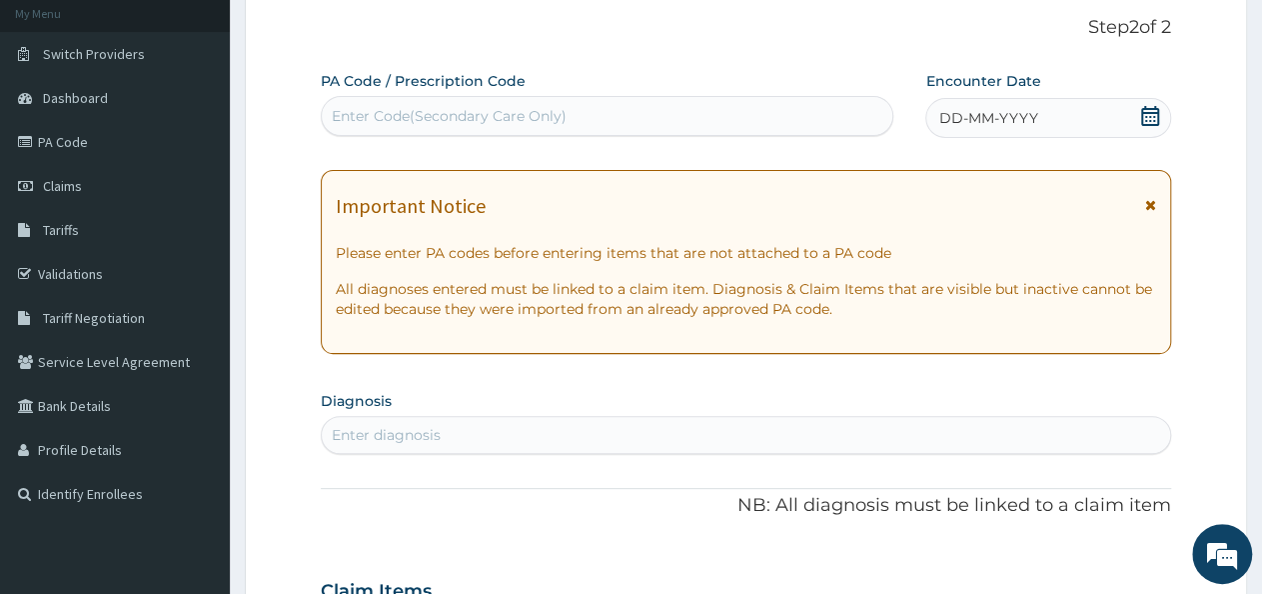
click at [703, 108] on div "Enter Code(Secondary Care Only)" at bounding box center [607, 116] width 571 height 32
paste input "PA/292225"
type input "PA/292225"
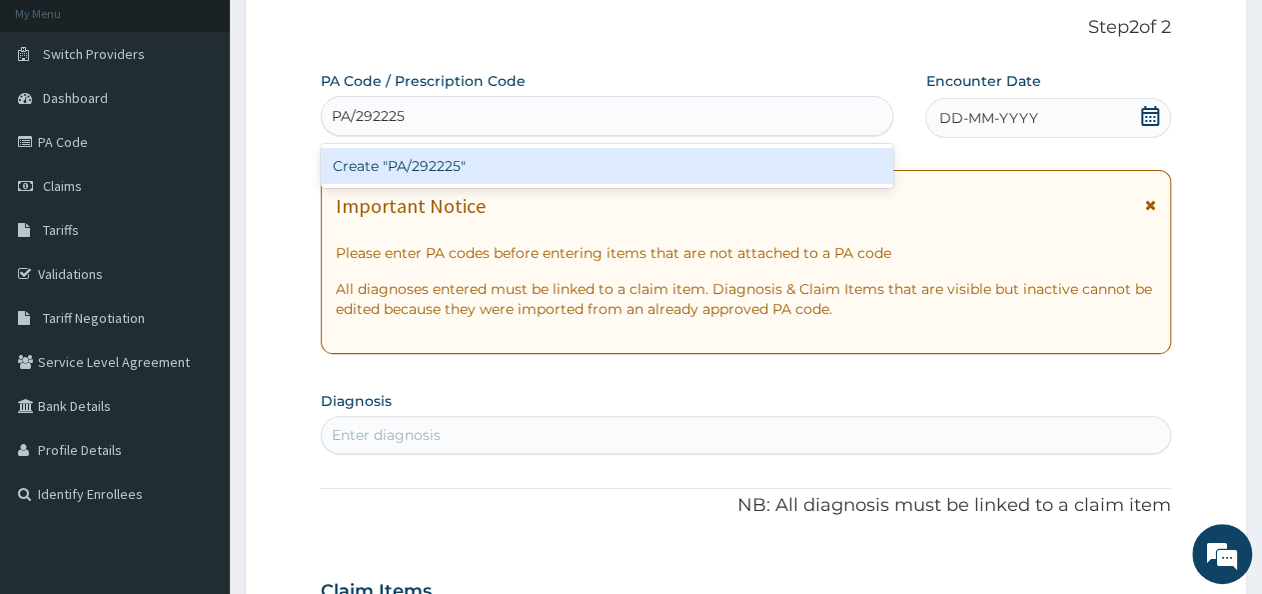
click at [674, 179] on div "Create "PA/292225"" at bounding box center [607, 166] width 573 height 36
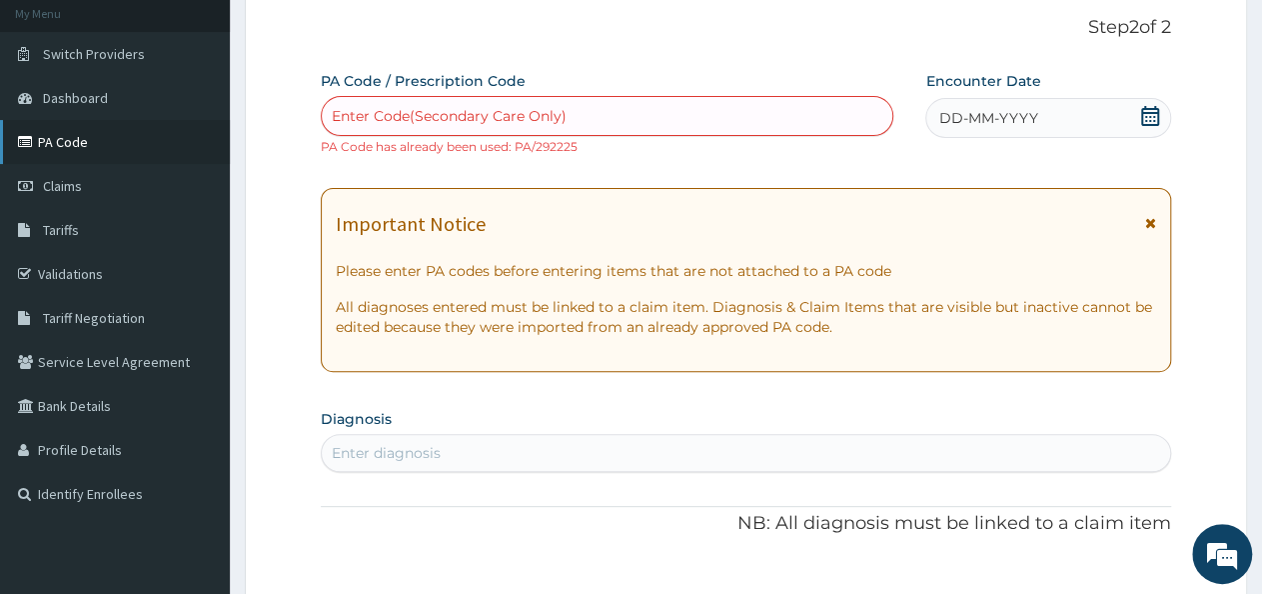
click at [96, 143] on link "PA Code" at bounding box center [115, 142] width 230 height 44
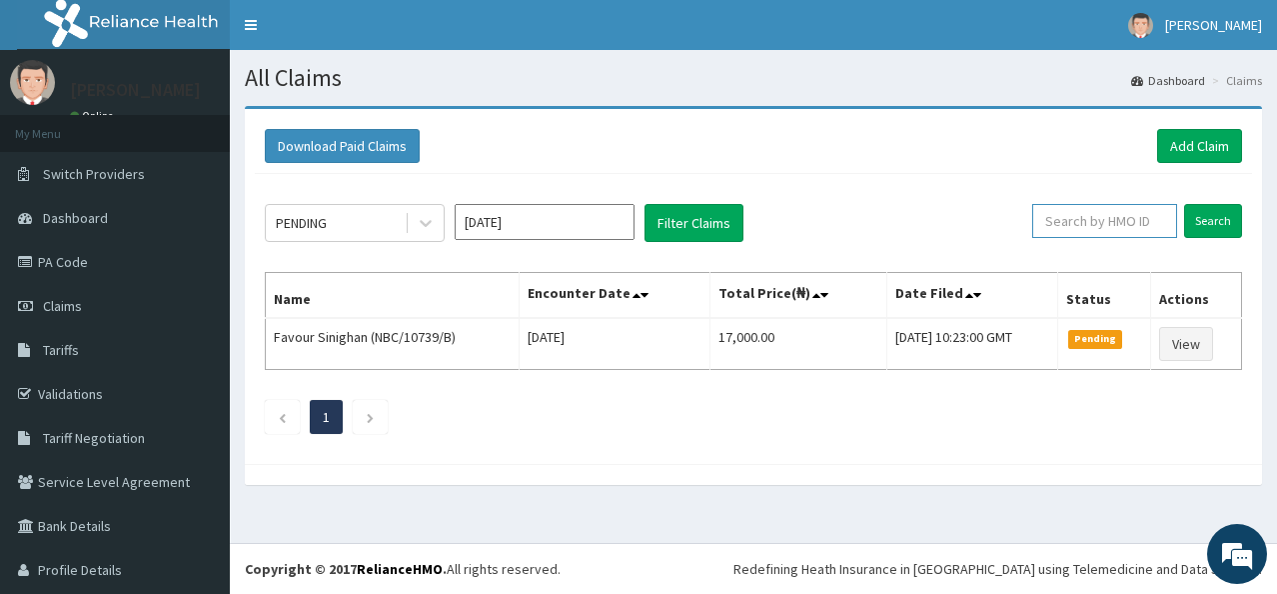
click at [1133, 225] on input "text" at bounding box center [1104, 221] width 145 height 34
type input "n"
click at [1199, 139] on link "Add Claim" at bounding box center [1199, 146] width 85 height 34
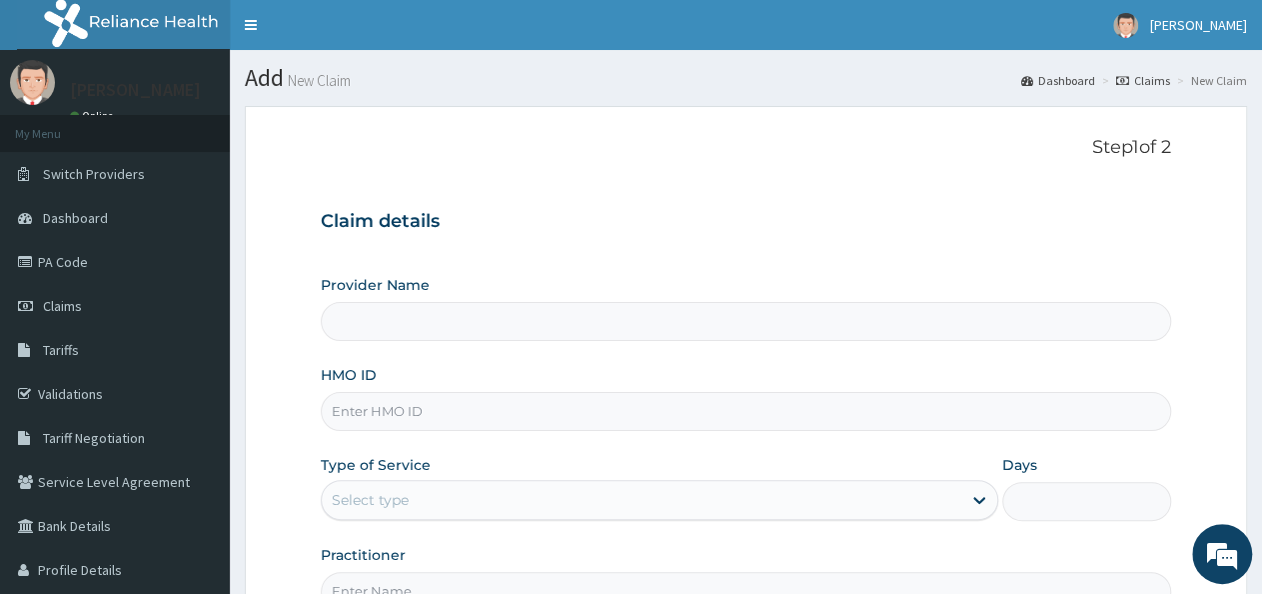
type input "Ethereal Healthcare Ltd"
click at [490, 409] on input "HMO ID" at bounding box center [746, 411] width 850 height 39
type input "NBC/10739/B"
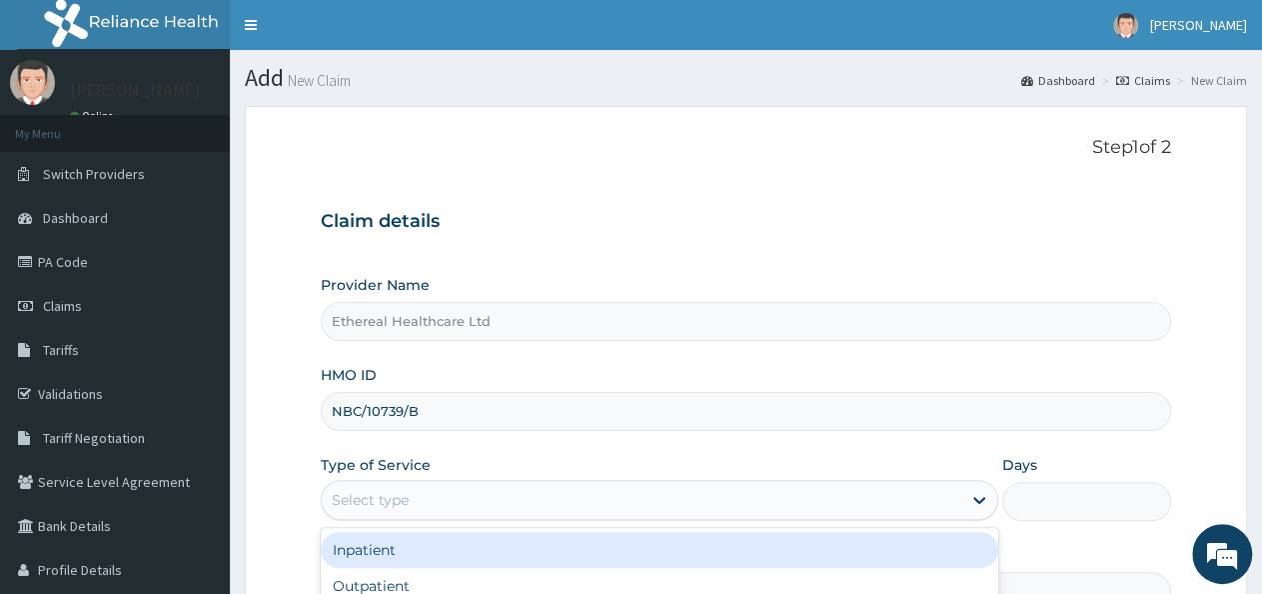
click at [484, 497] on div "Select type" at bounding box center [641, 500] width 639 height 32
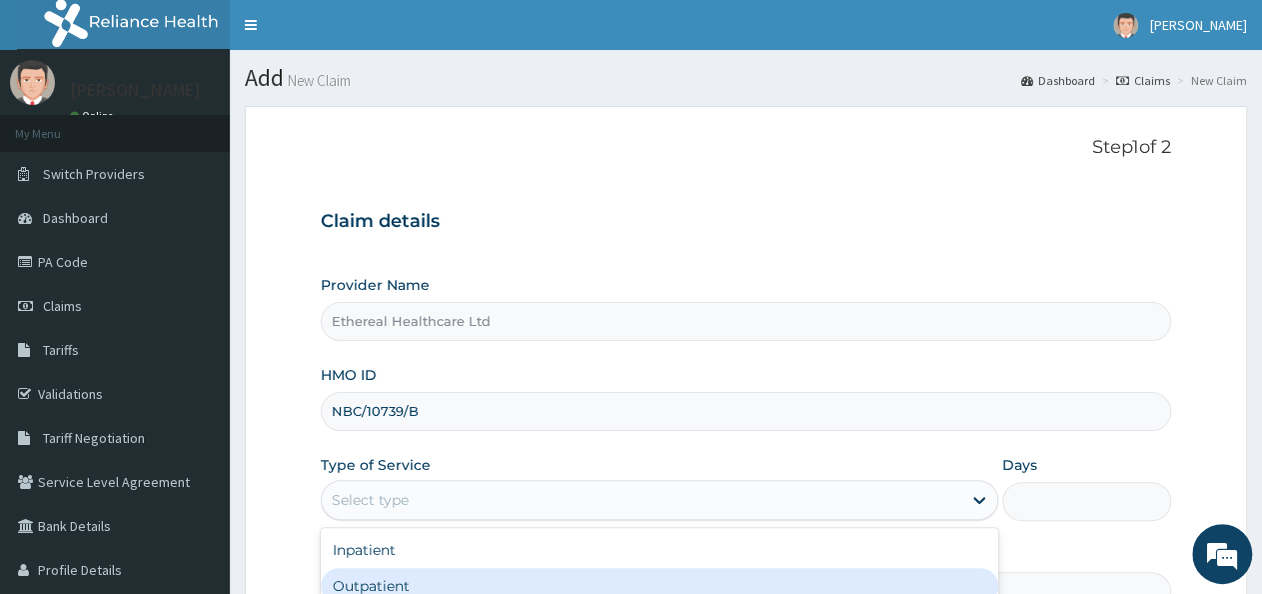
click at [455, 574] on div "Outpatient" at bounding box center [659, 586] width 677 height 36
type input "1"
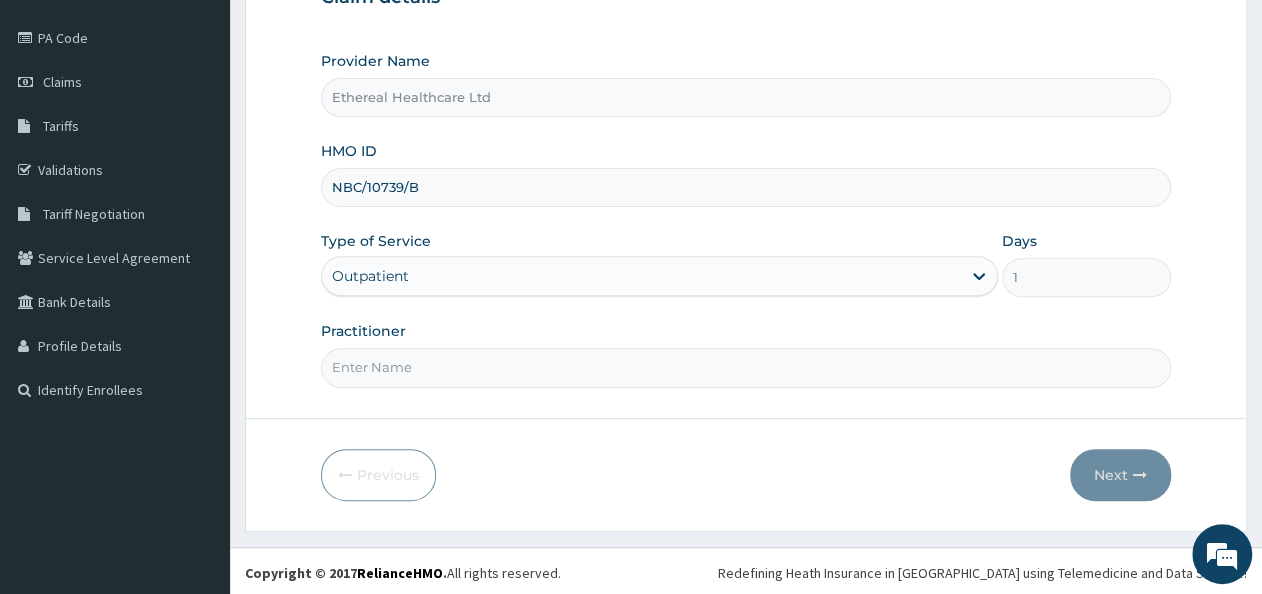
click at [571, 357] on input "Practitioner" at bounding box center [746, 367] width 850 height 39
type input "Dr [PERSON_NAME]"
click at [1097, 479] on button "Next" at bounding box center [1120, 475] width 101 height 52
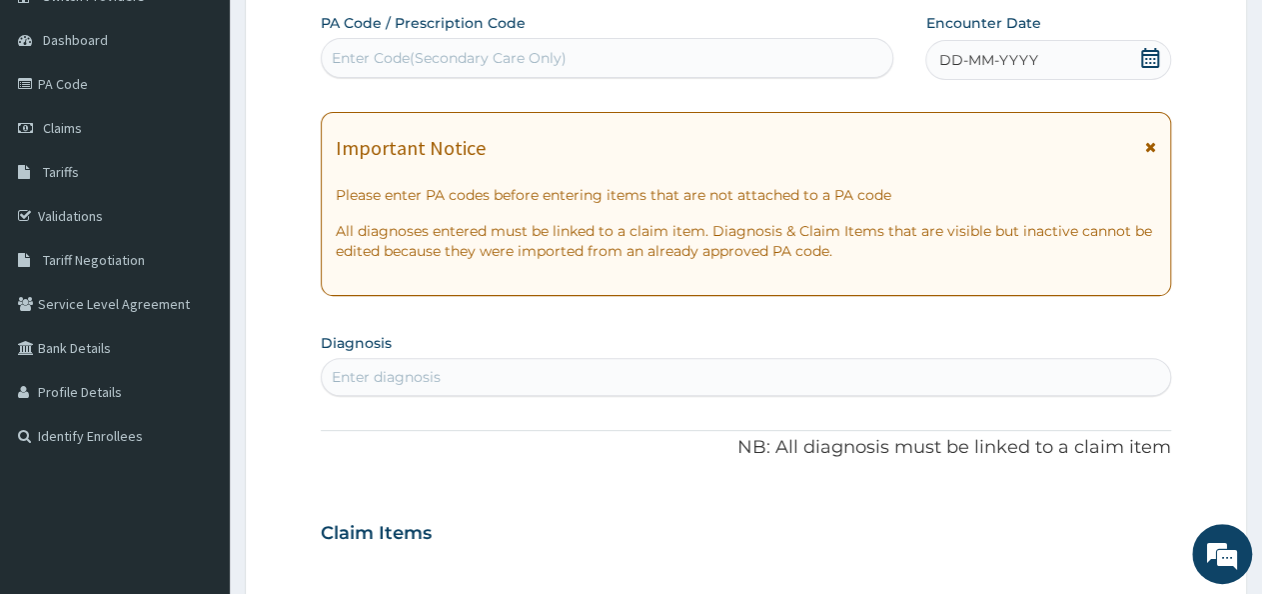
scroll to position [144, 0]
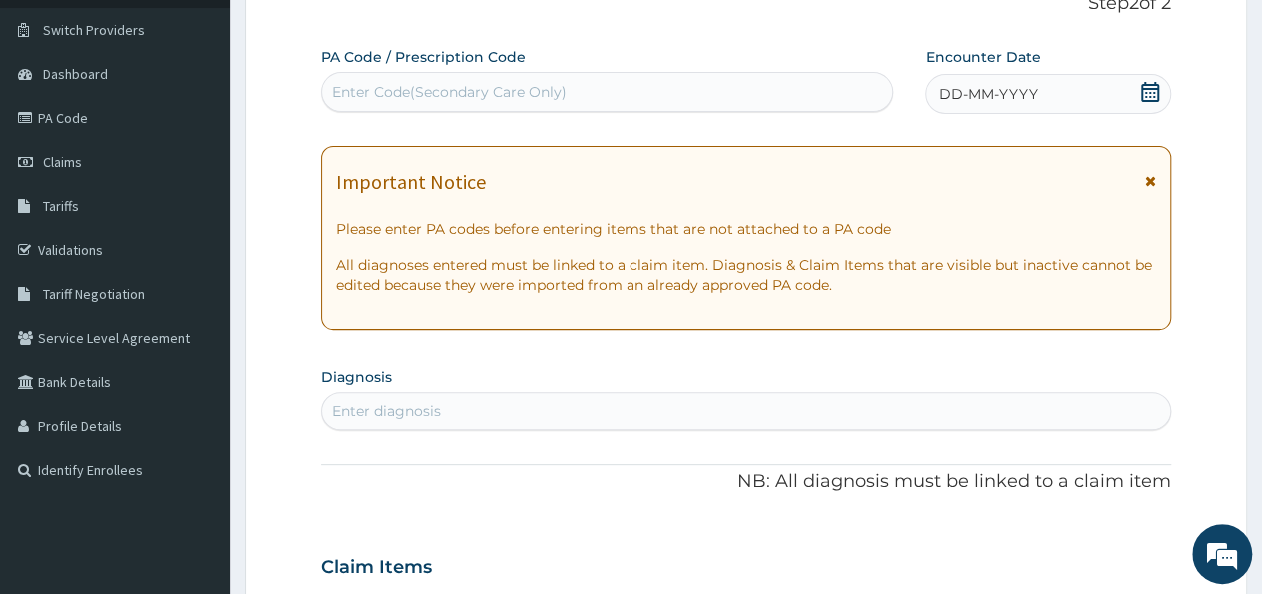
click at [746, 95] on div "Enter Code(Secondary Care Only)" at bounding box center [607, 92] width 571 height 32
paste input "PA/79A9FB"
type input "PA/79A9FB"
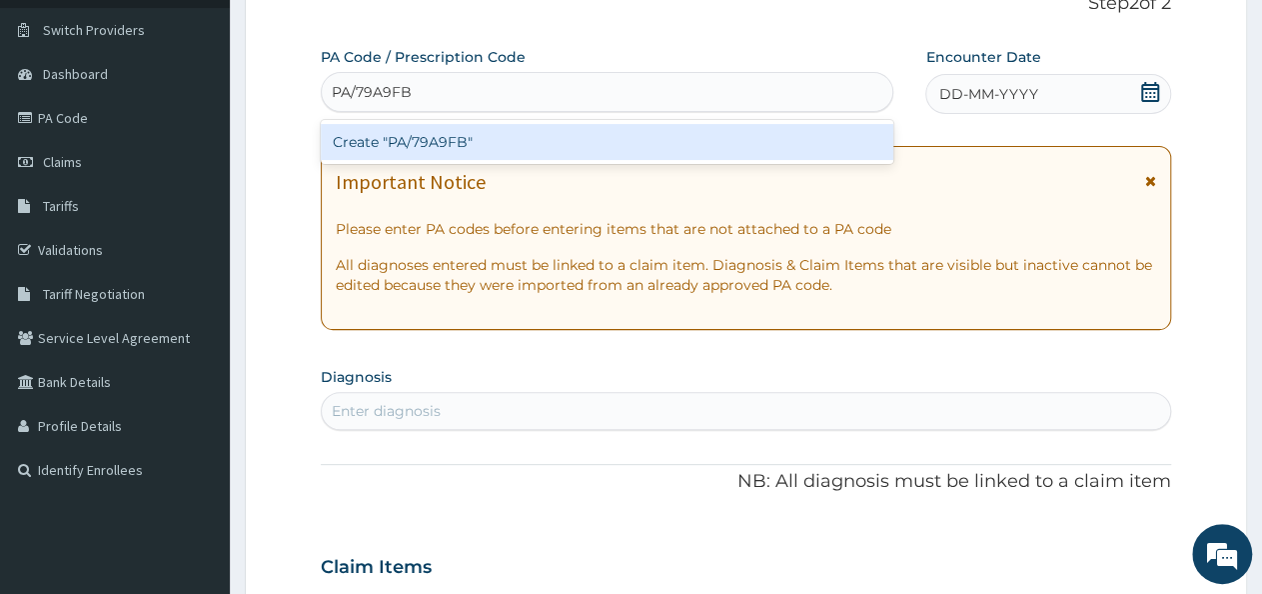
click at [716, 137] on div "Create "PA/79A9FB"" at bounding box center [607, 142] width 573 height 36
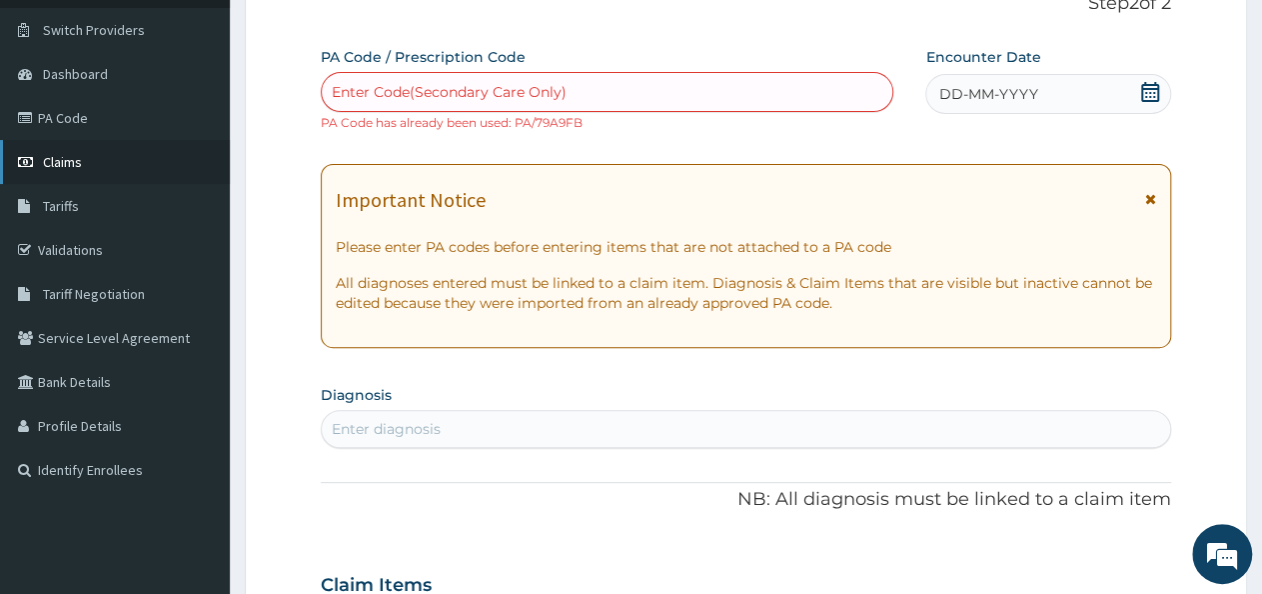
click at [84, 161] on link "Claims" at bounding box center [115, 162] width 230 height 44
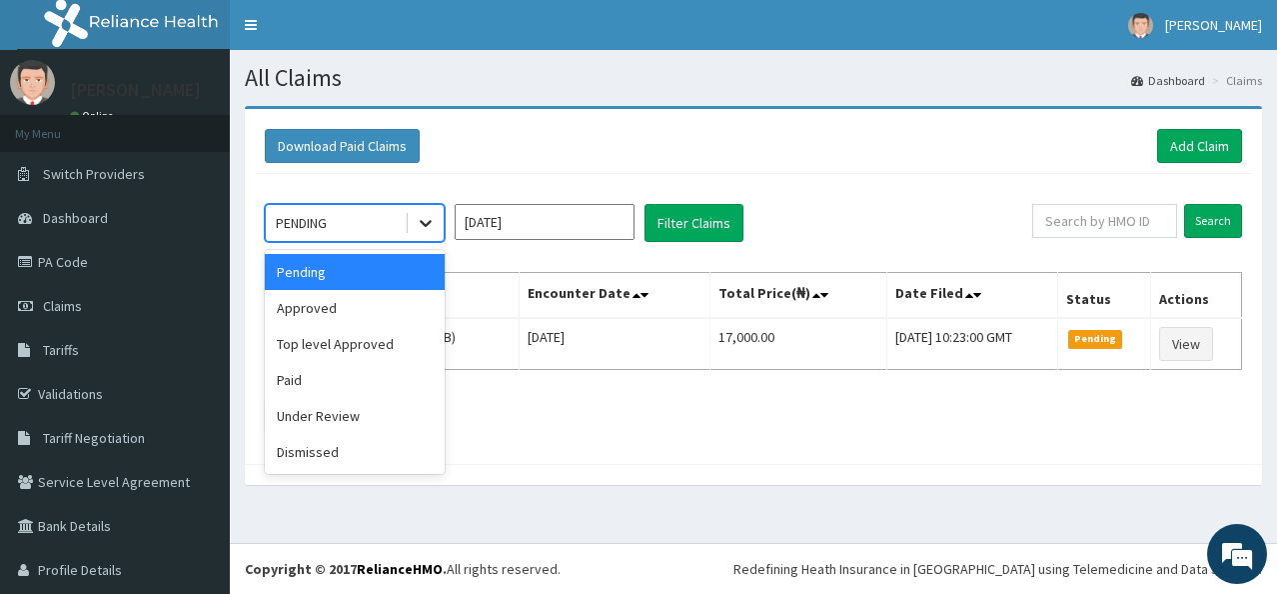
click at [428, 218] on icon at bounding box center [426, 223] width 20 height 20
click at [416, 333] on div "Top level Approved" at bounding box center [355, 344] width 180 height 36
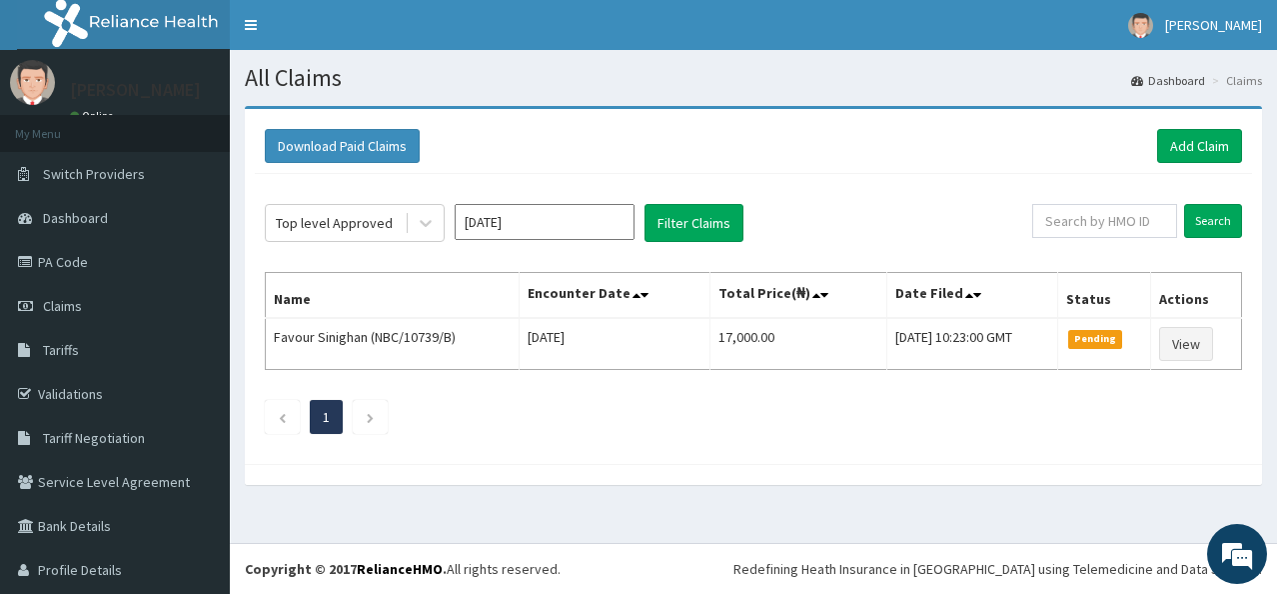
click at [693, 202] on div "Top level Approved Oct 2025 Filter Claims Search Name Encounter Date Total Pric…" at bounding box center [753, 314] width 997 height 280
click at [693, 213] on button "Filter Claims" at bounding box center [694, 223] width 99 height 38
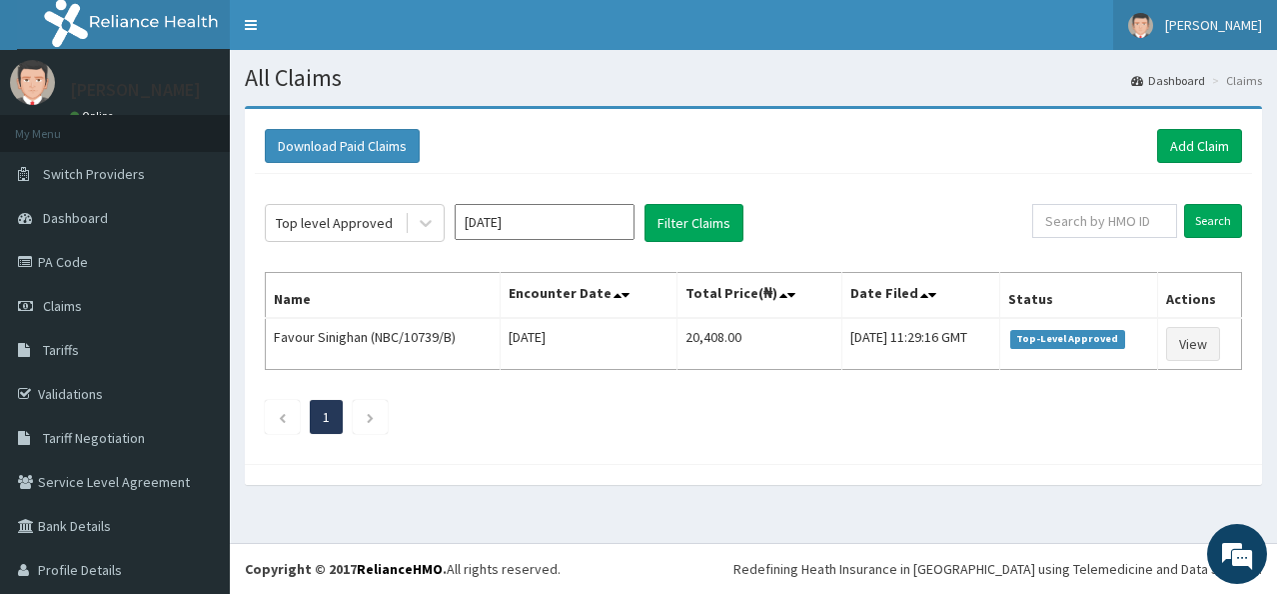
click at [1226, 26] on span "[PERSON_NAME]" at bounding box center [1213, 25] width 97 height 18
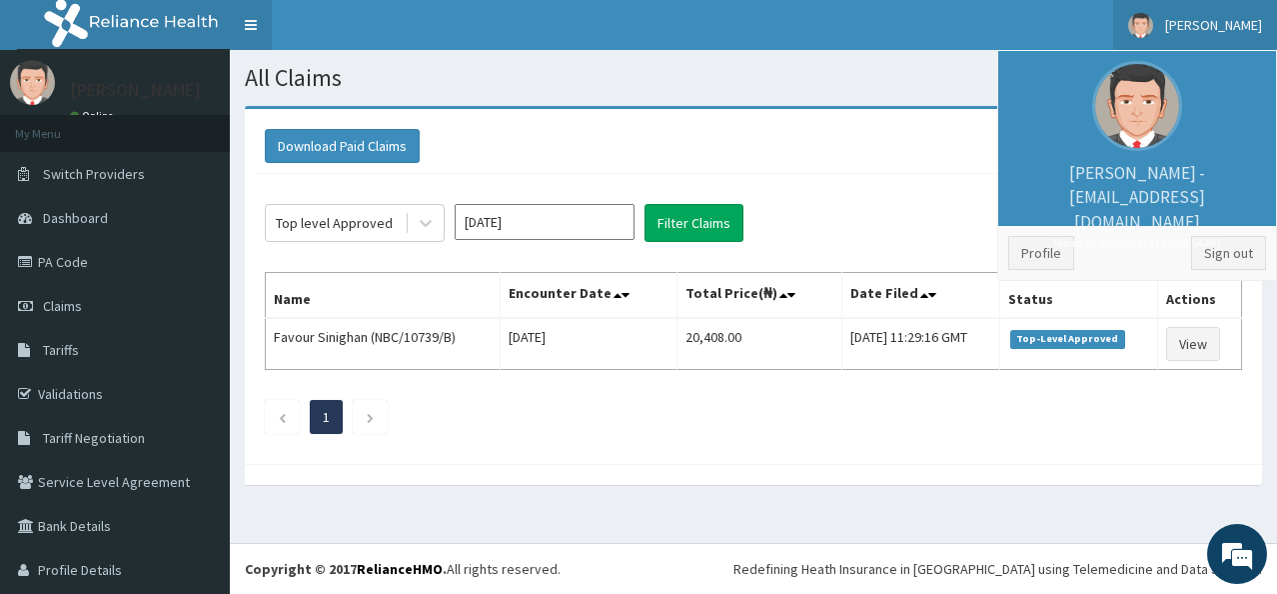
click at [250, 16] on link "Toggle navigation" at bounding box center [251, 25] width 42 height 50
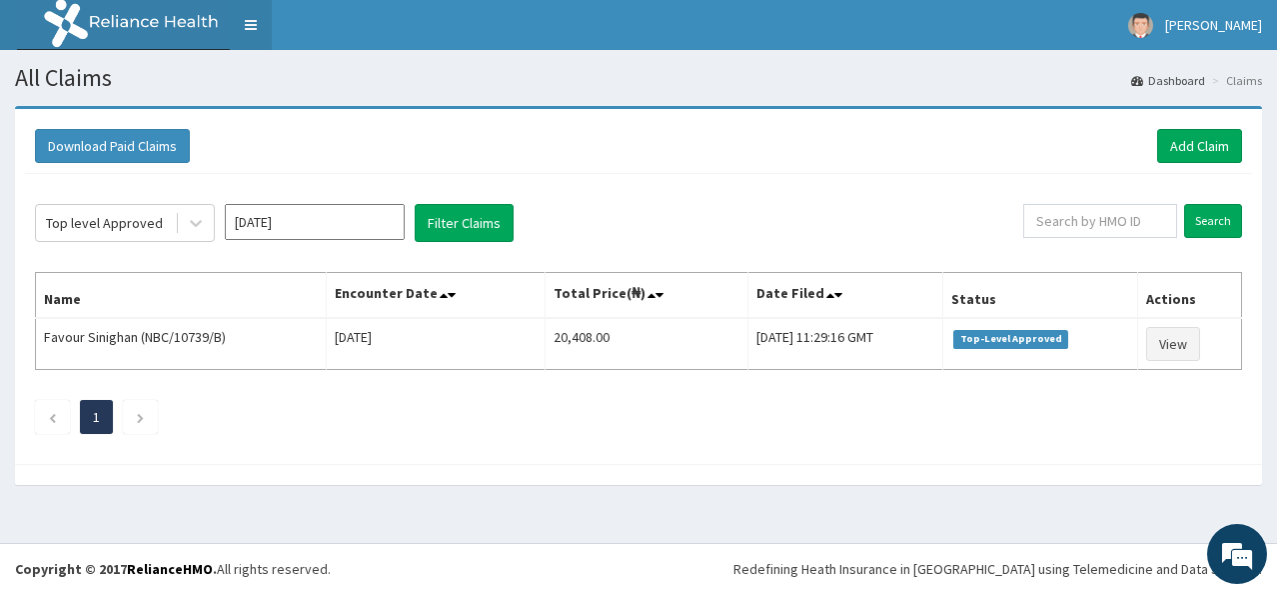
click at [250, 16] on link "Toggle navigation" at bounding box center [251, 25] width 42 height 50
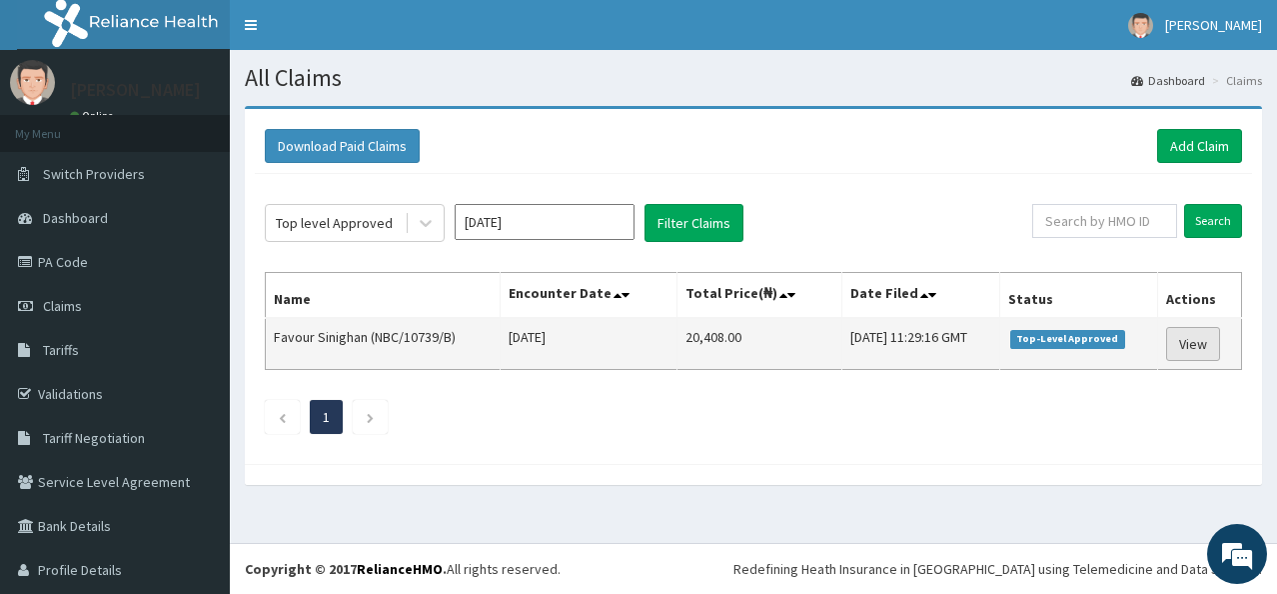
click at [1166, 345] on link "View" at bounding box center [1193, 344] width 54 height 34
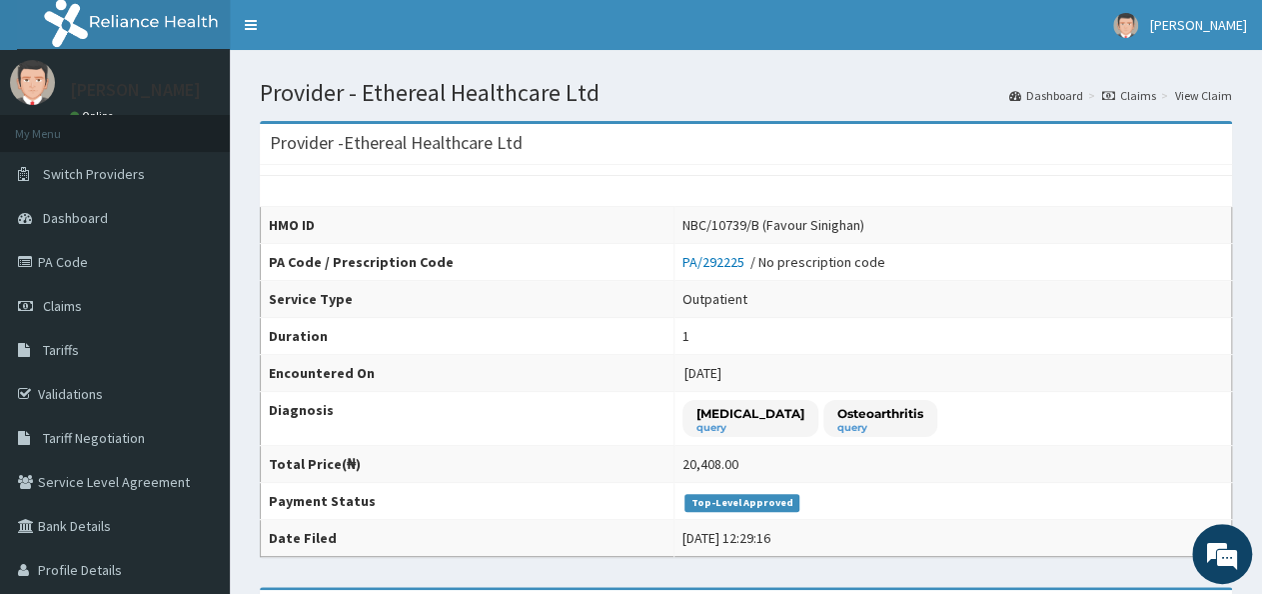
click at [1134, 100] on link "Claims" at bounding box center [1129, 95] width 54 height 17
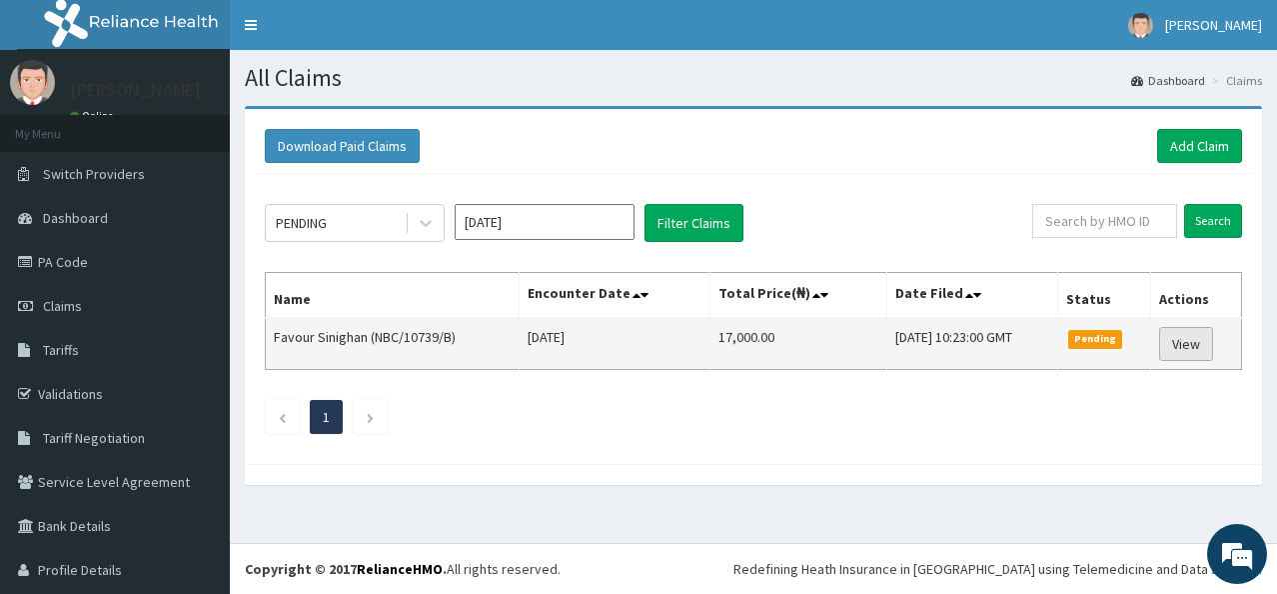
click at [1164, 339] on link "View" at bounding box center [1186, 344] width 54 height 34
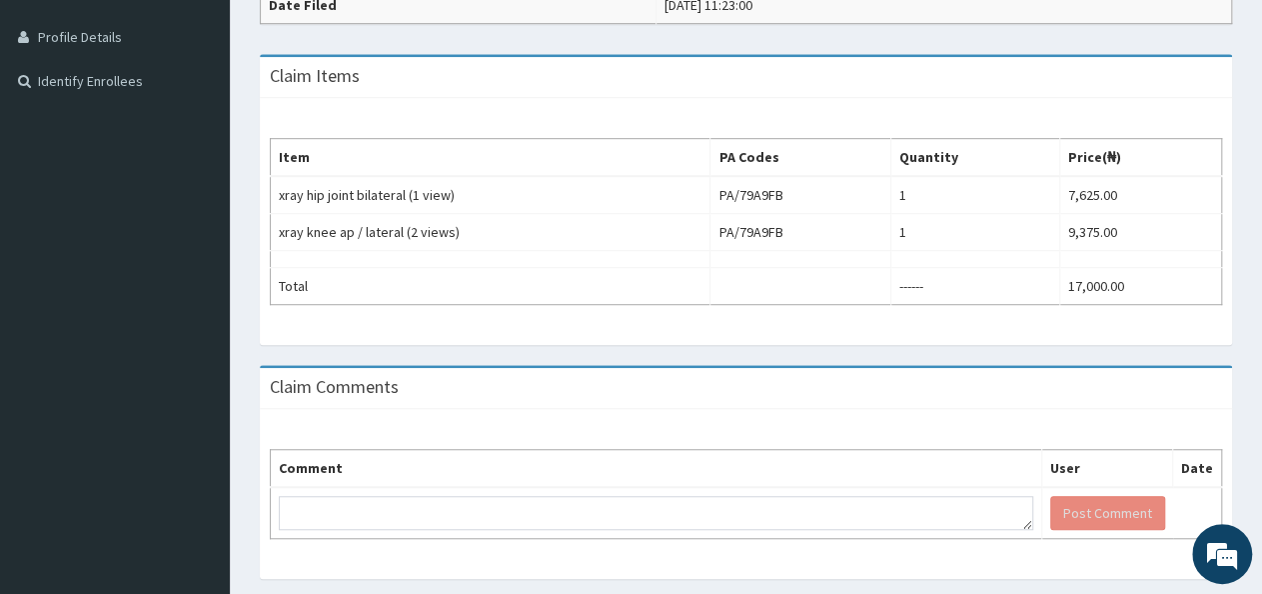
click at [1259, 5] on div "Provider - Ethereal Healthcare Ltd Reopen Claim HMO ID NBC/10739/B (Favour Sini…" at bounding box center [746, 85] width 1032 height 1025
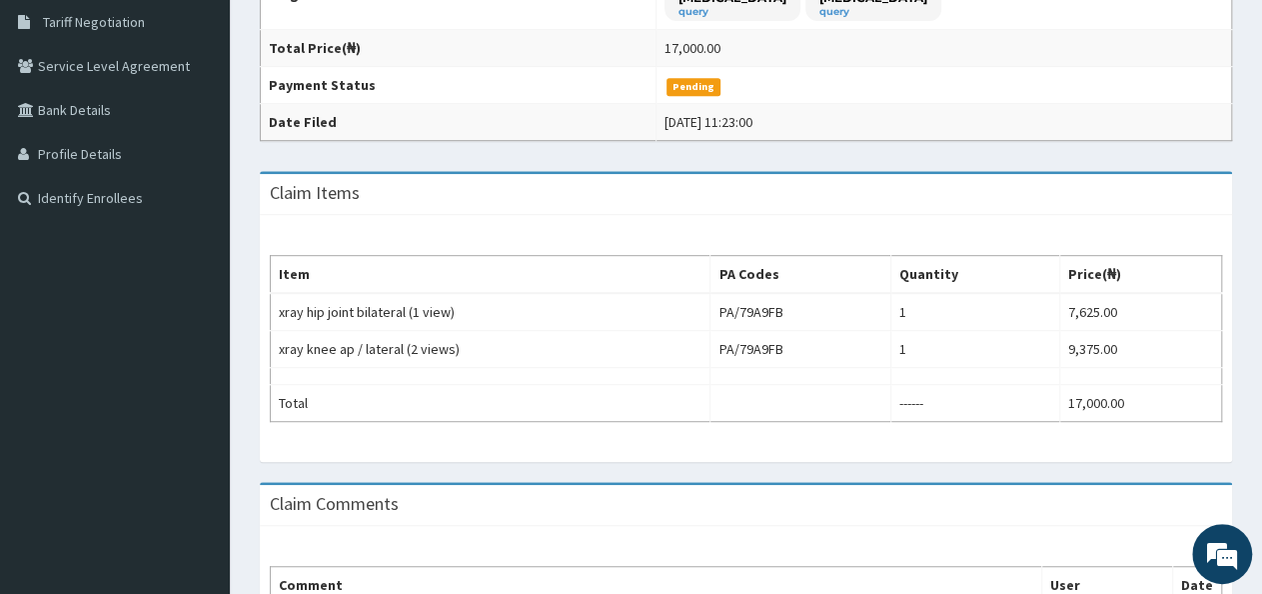
click at [1261, 5] on html "R EL Toggle navigation [PERSON_NAME] [PERSON_NAME] - [EMAIL_ADDRESS][DOMAIN_NAM…" at bounding box center [631, 175] width 1262 height 1182
